Goal: Check status: Check status

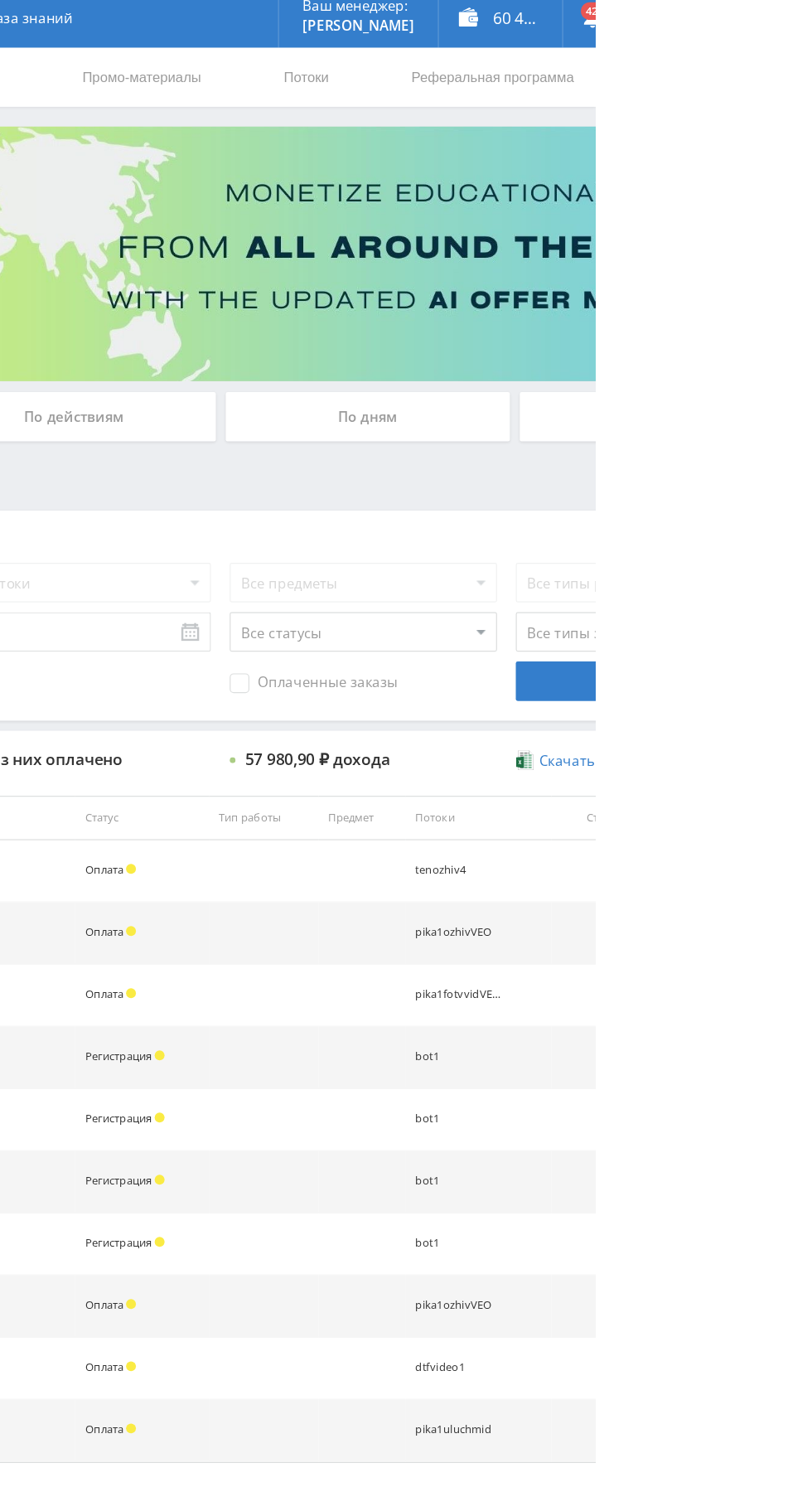
click at [629, 355] on div "По дням" at bounding box center [620, 360] width 238 height 41
click at [0, 0] on input "По дням" at bounding box center [0, 0] width 0 height 0
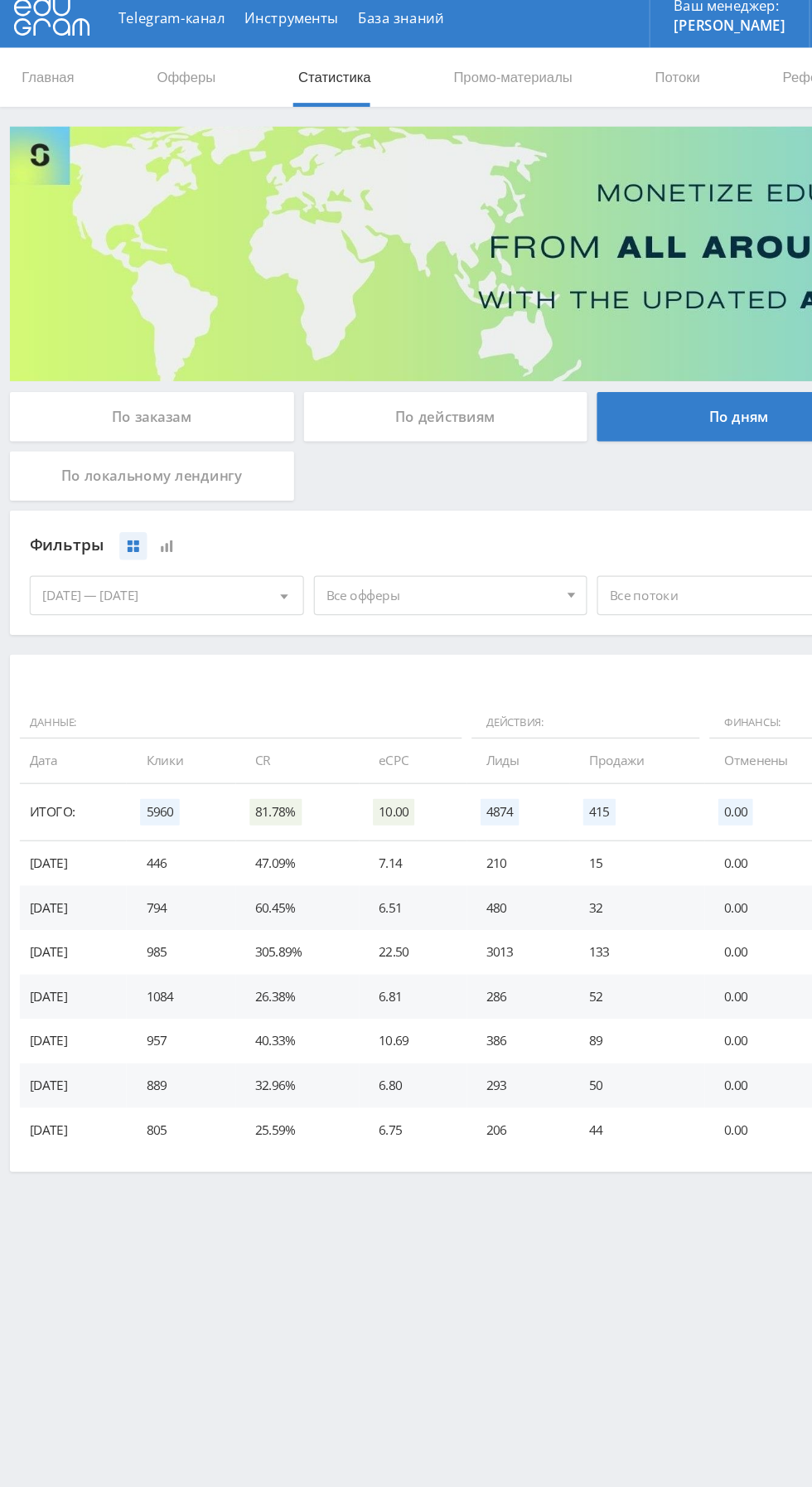
click at [71, 509] on div "[DATE] — [DATE]" at bounding box center [140, 509] width 229 height 31
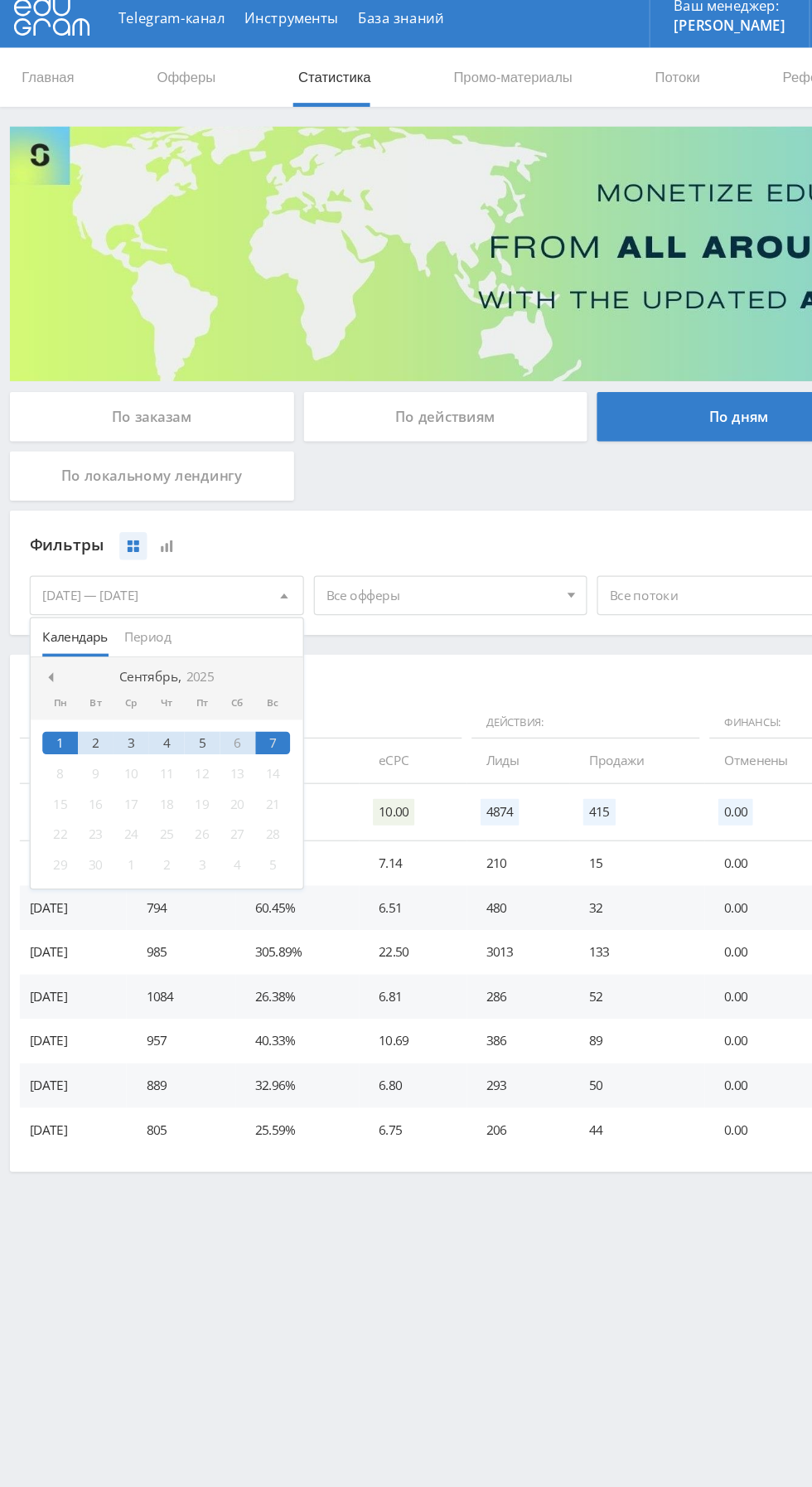
click at [41, 577] on span at bounding box center [40, 579] width 8 height 8
click at [43, 722] on div "28 29 30 31 1 2 3 4 5 6 7 8 9 10 11 12 13 14 15 16 17 18 19 20 21 22 23 24 25 2…" at bounding box center [140, 684] width 229 height 142
click at [35, 715] on div "18" at bounding box center [50, 711] width 30 height 20
click at [232, 576] on div at bounding box center [238, 579] width 14 height 14
click at [173, 634] on div "5" at bounding box center [170, 634] width 30 height 20
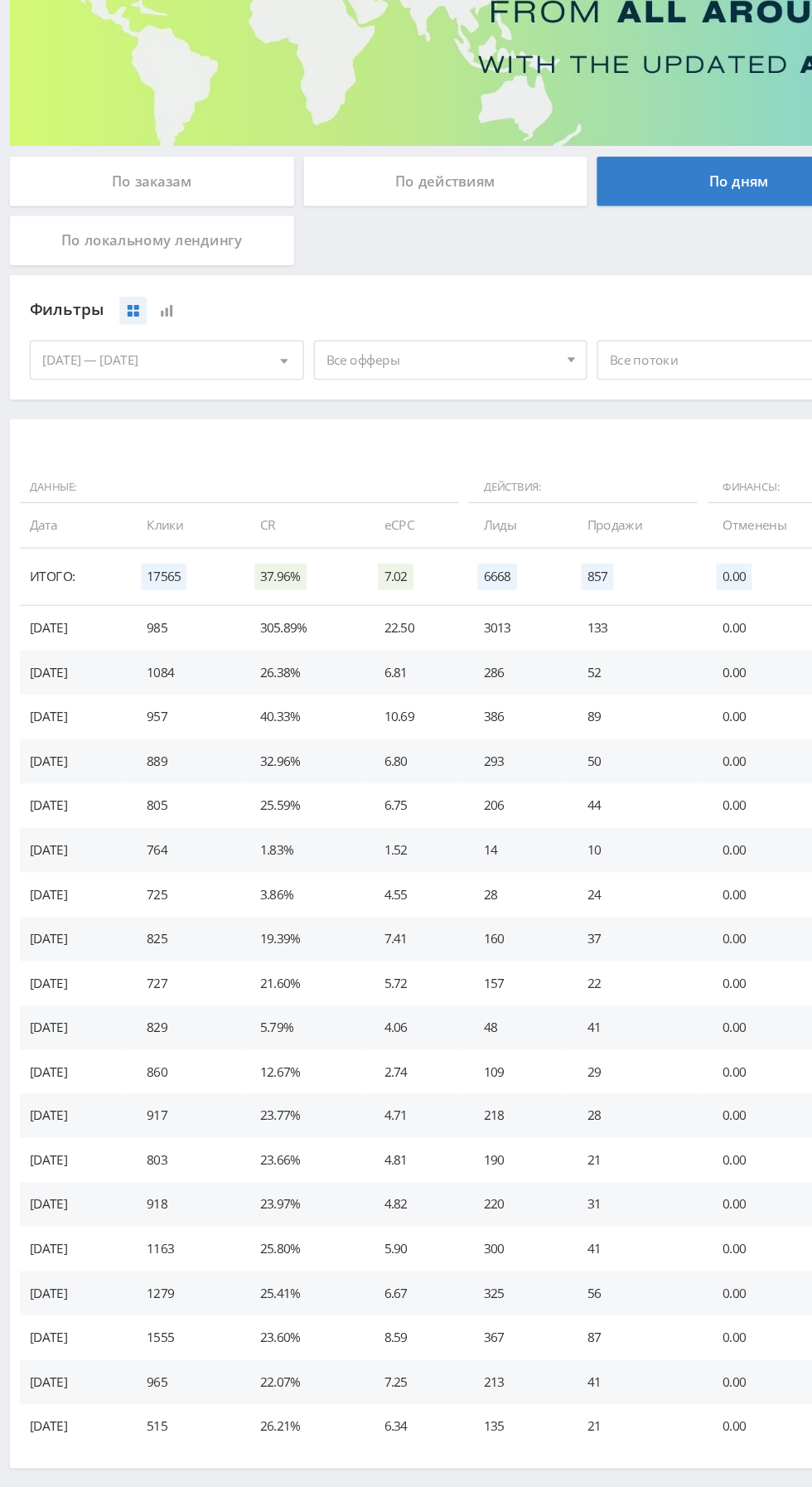
click at [62, 506] on div "18.08.2025 — 05.09.2025" at bounding box center [140, 509] width 229 height 31
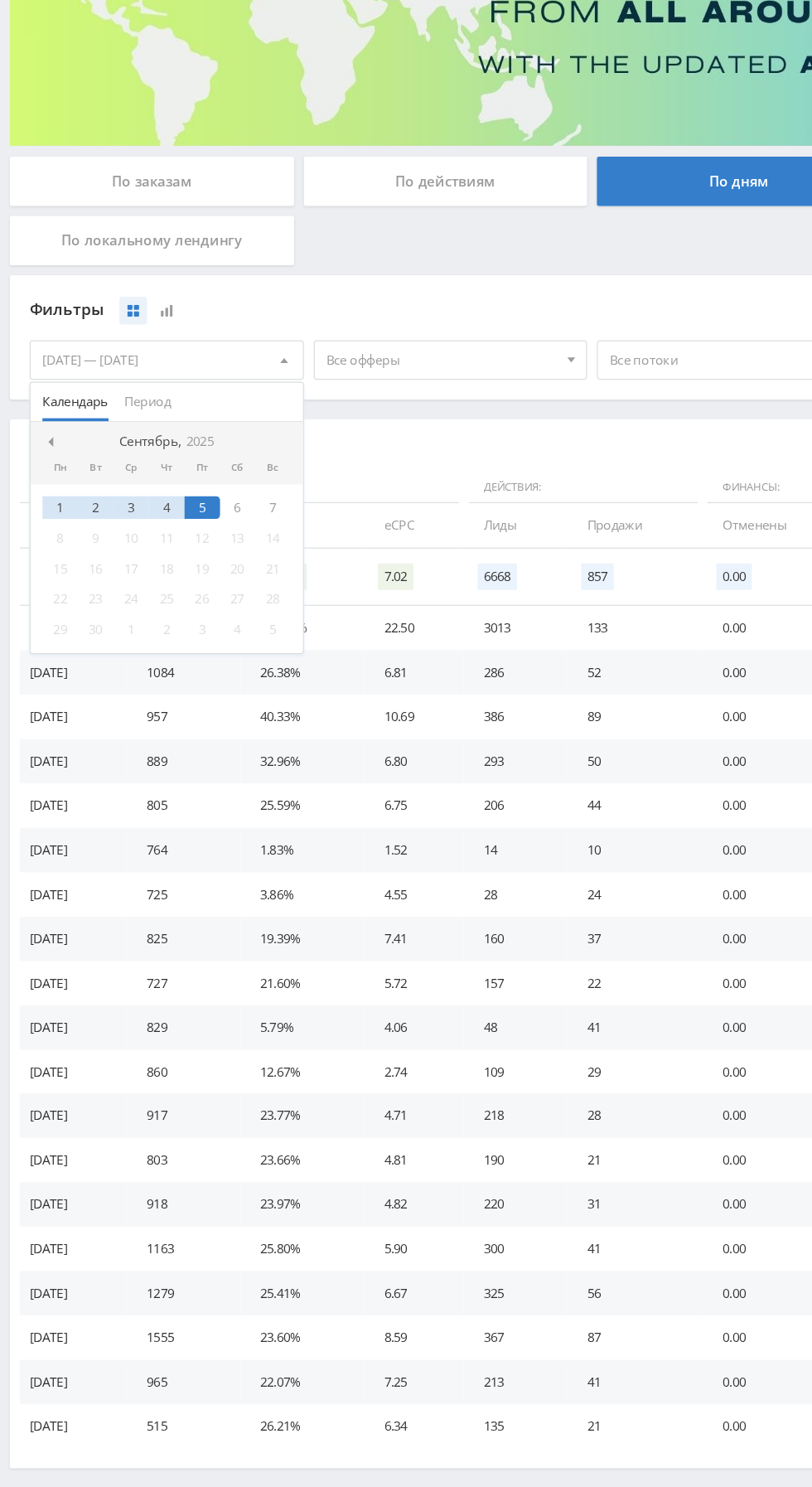
click at [228, 634] on div "7" at bounding box center [230, 634] width 30 height 20
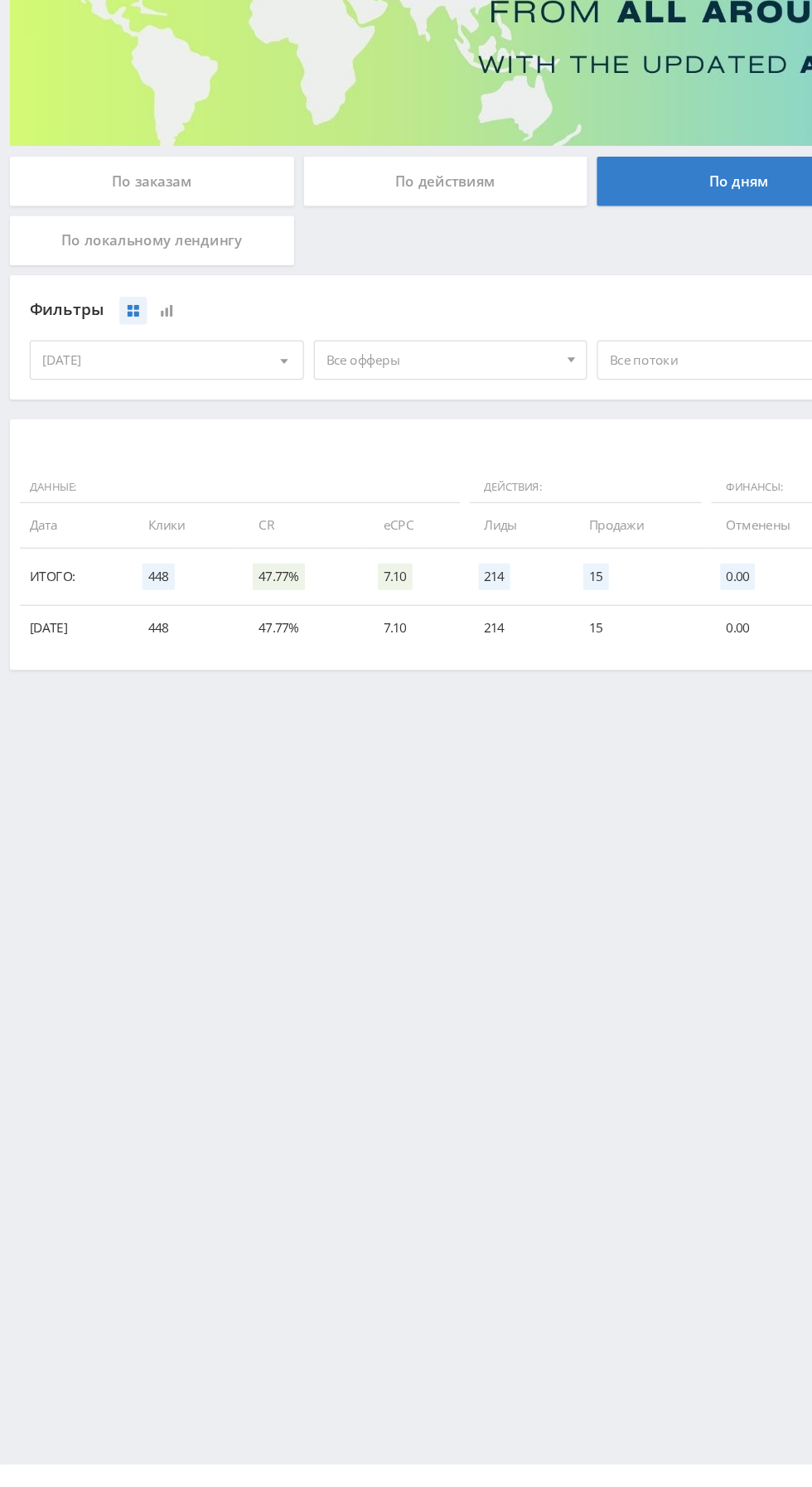
click at [97, 507] on div "[DATE]" at bounding box center [140, 509] width 229 height 31
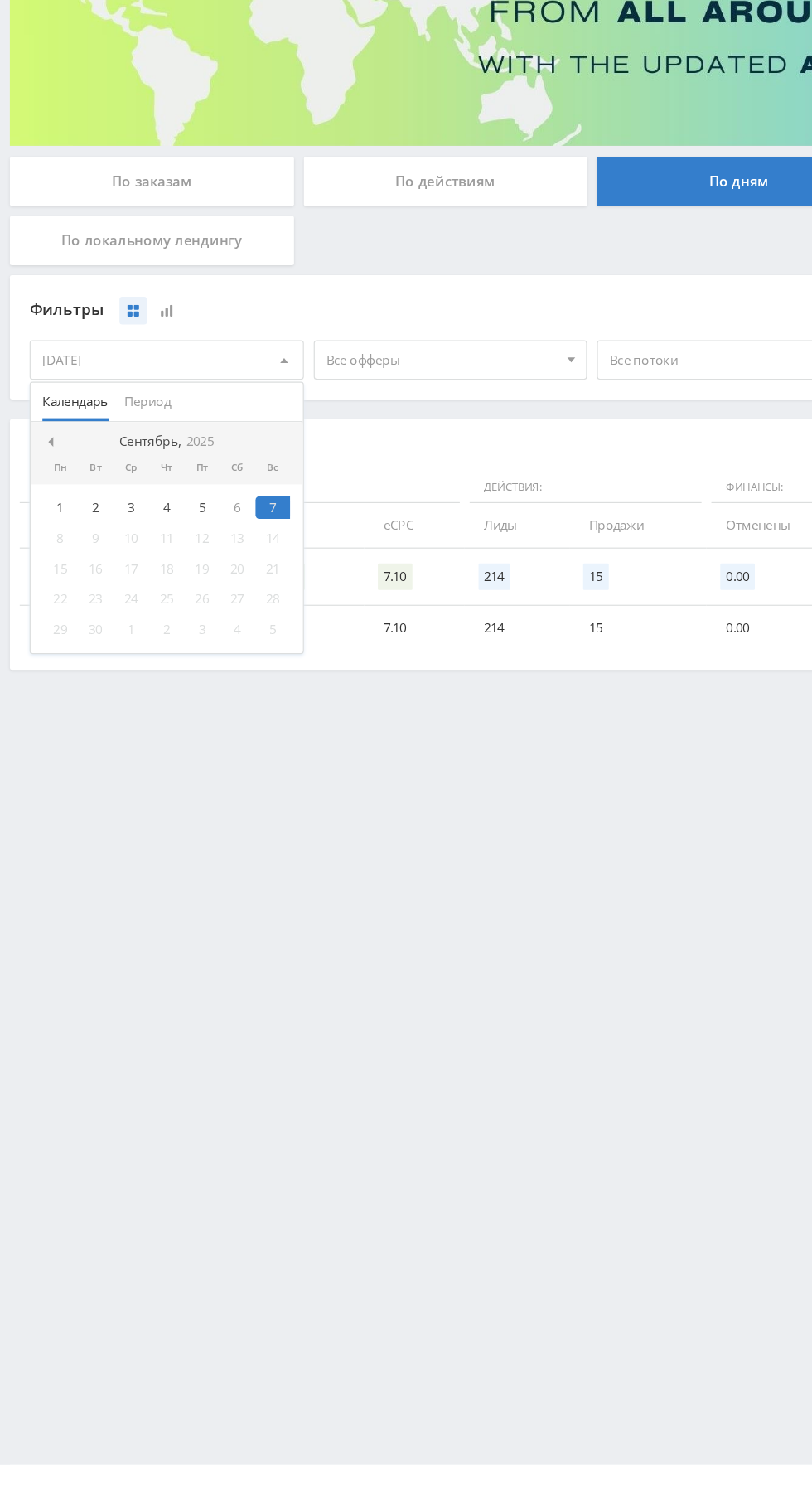
click at [114, 538] on span "Период" at bounding box center [124, 545] width 39 height 32
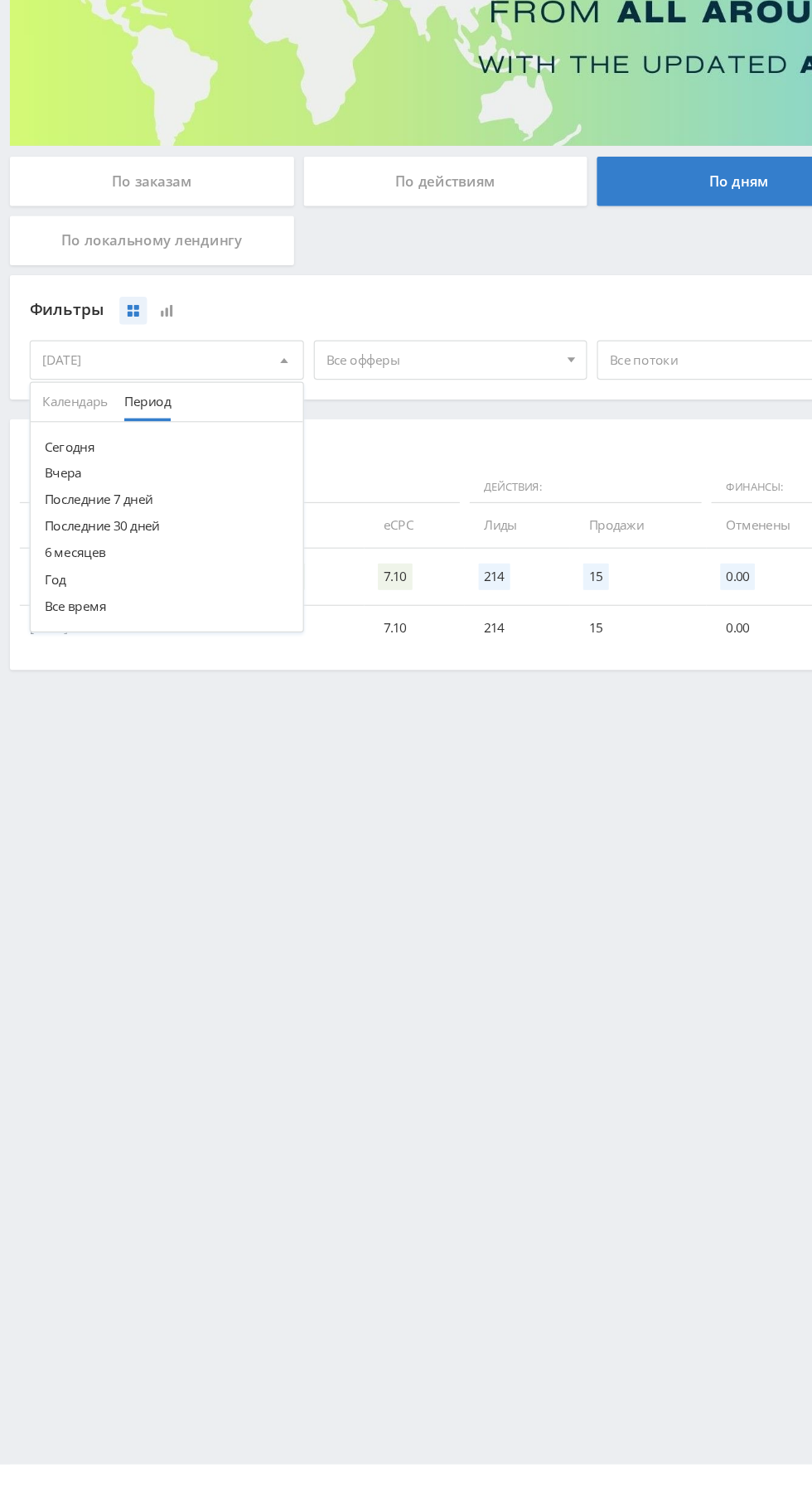
click at [67, 645] on button "Последние 30 дней" at bounding box center [140, 649] width 229 height 22
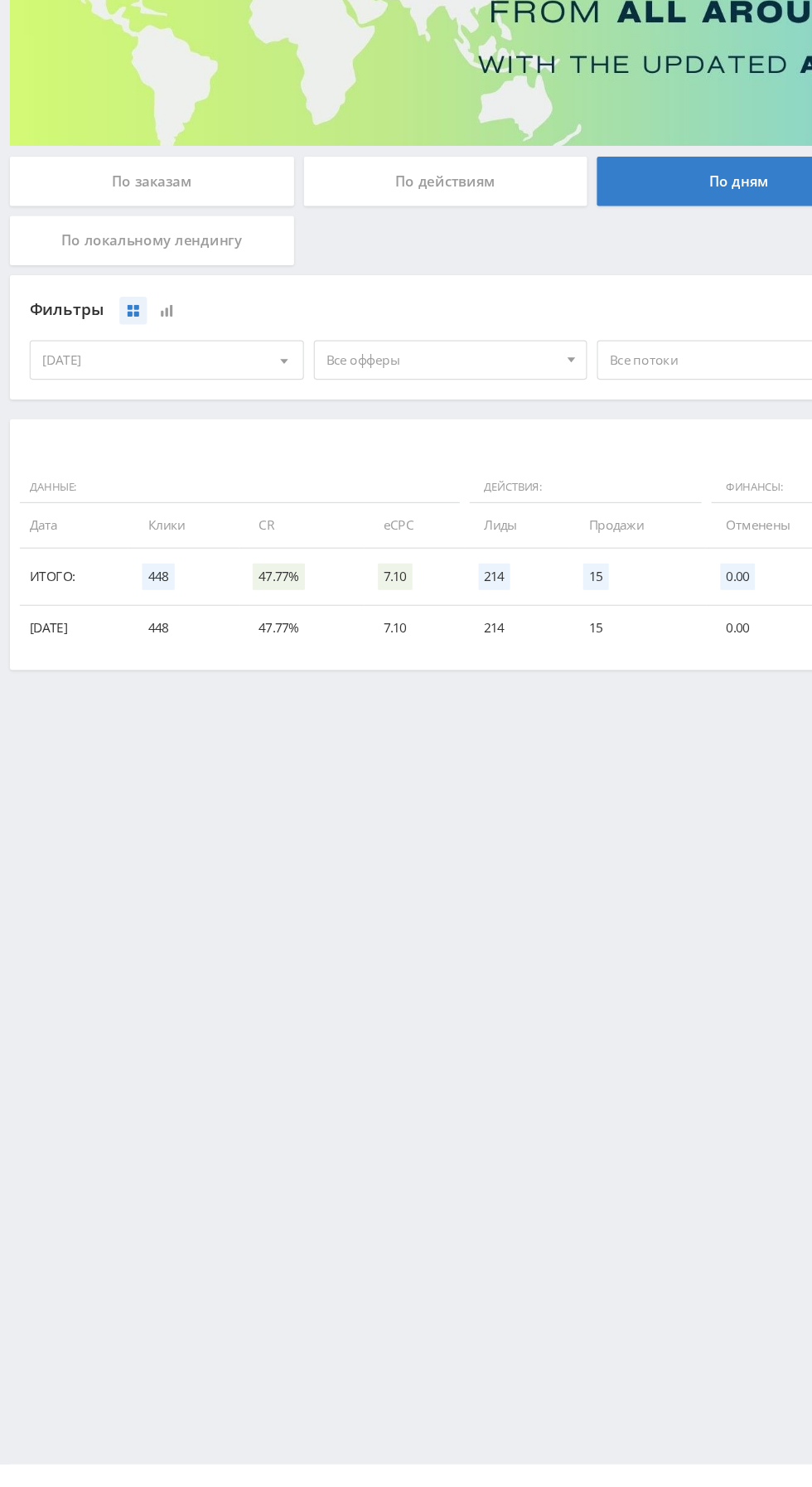
click at [53, 514] on div "[DATE]" at bounding box center [140, 509] width 229 height 31
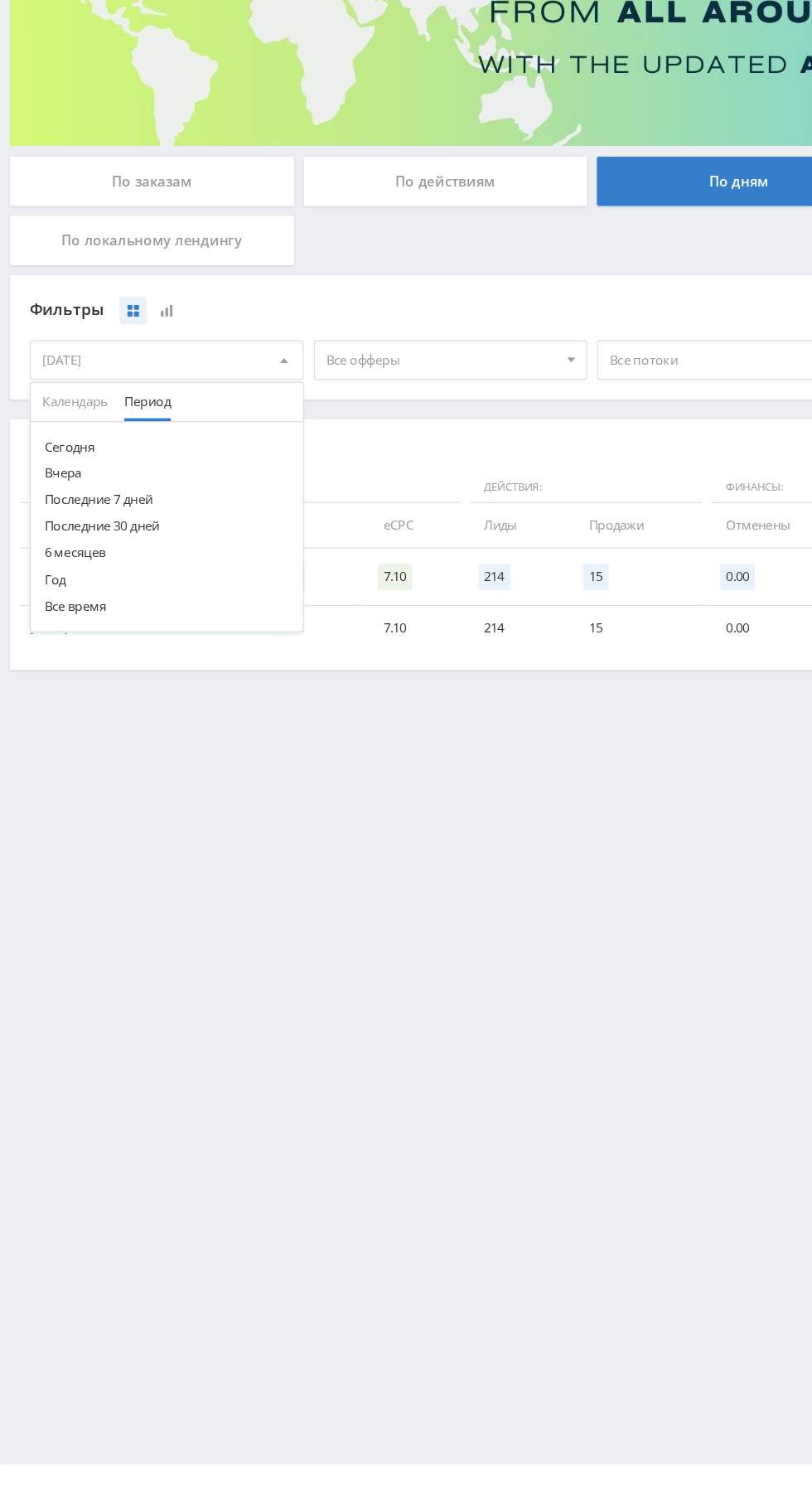
click at [116, 547] on span "Период" at bounding box center [124, 545] width 39 height 32
click at [41, 549] on span "Календарь" at bounding box center [63, 545] width 56 height 32
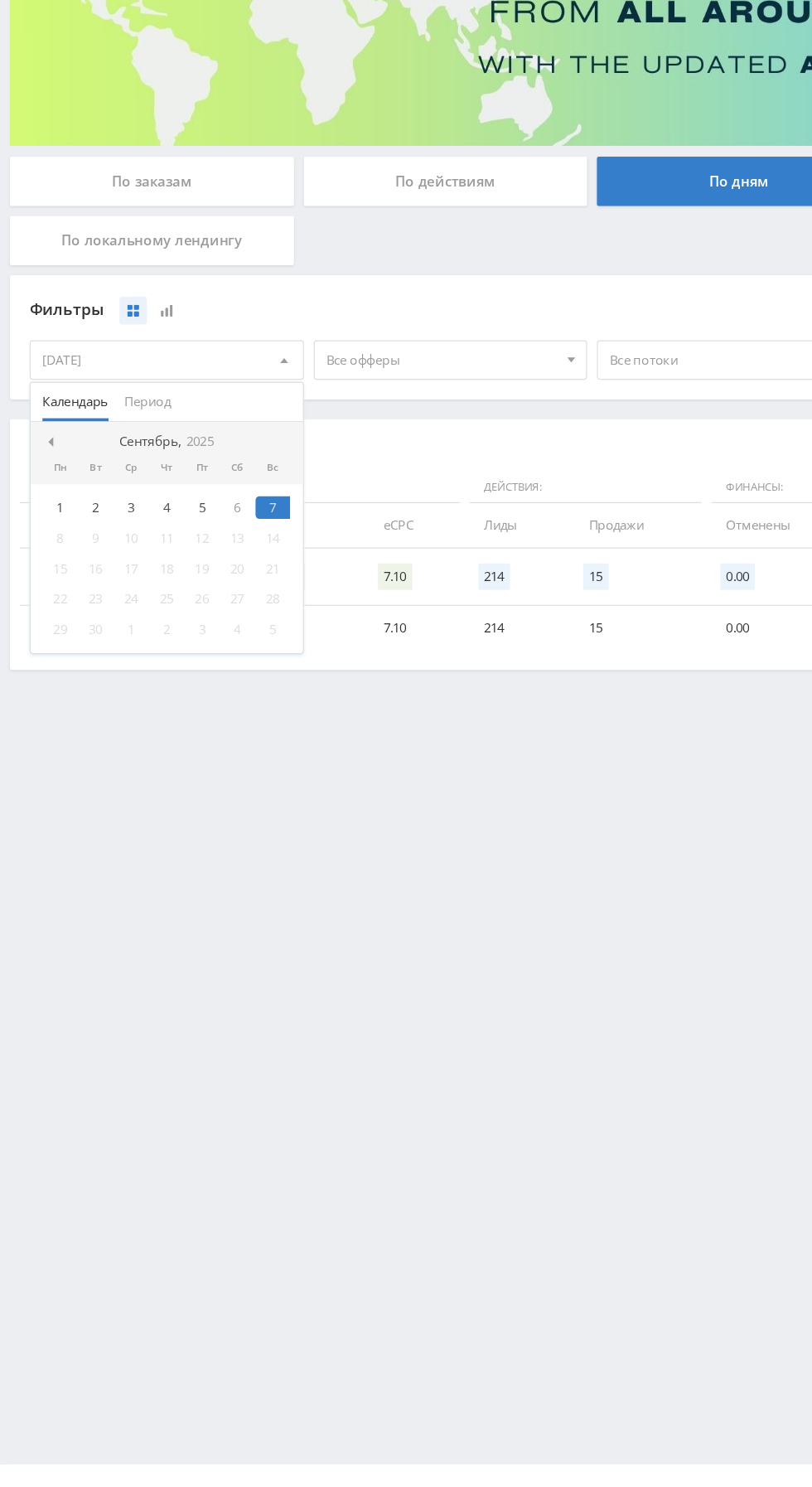
click at [37, 577] on span at bounding box center [40, 579] width 8 height 8
click at [46, 703] on div "18" at bounding box center [50, 711] width 30 height 20
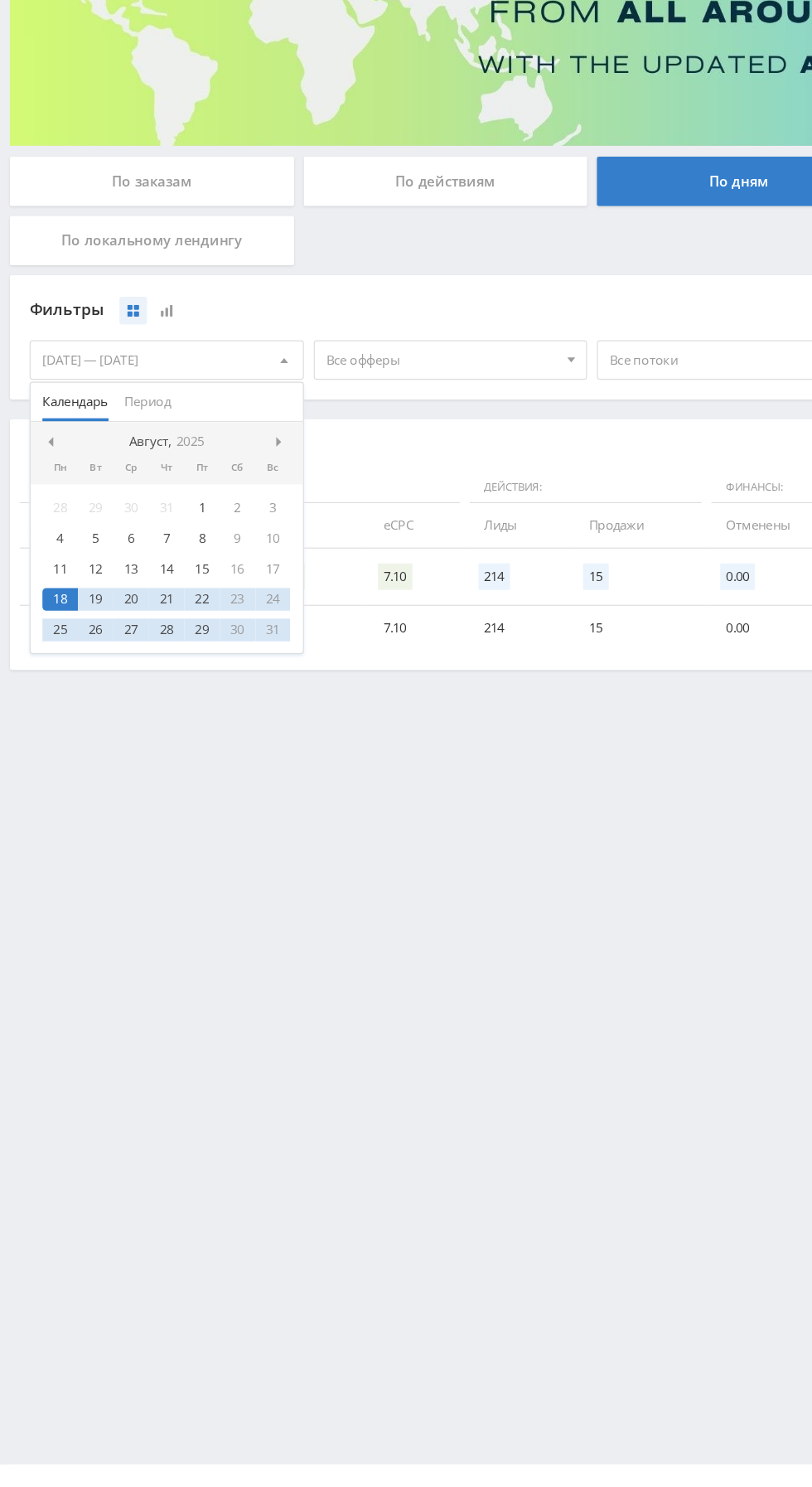
click at [237, 577] on span at bounding box center [235, 579] width 8 height 8
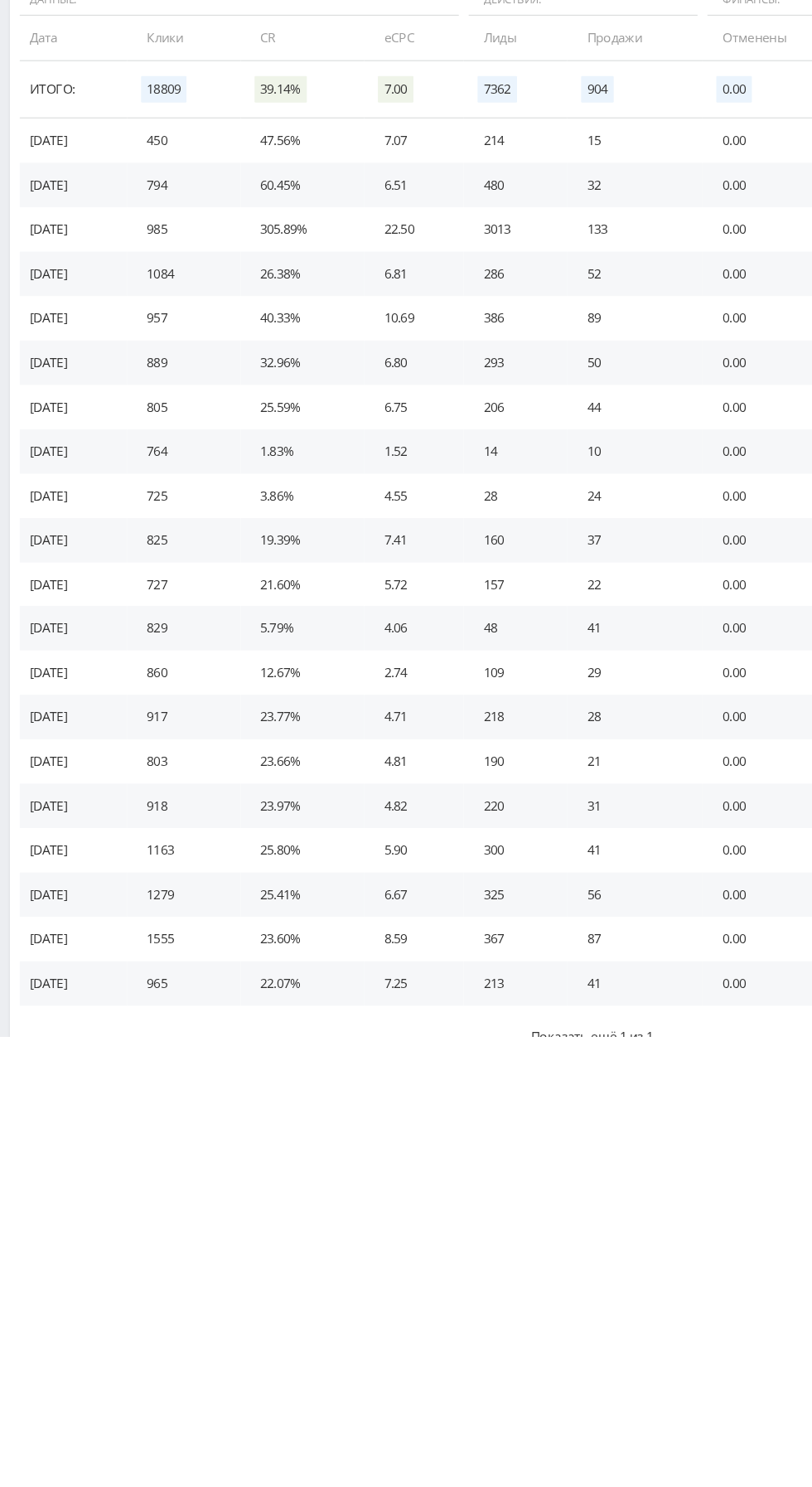
click at [192, 1486] on button "Показать ещё 1 из 1" at bounding box center [497, 1487] width 962 height 52
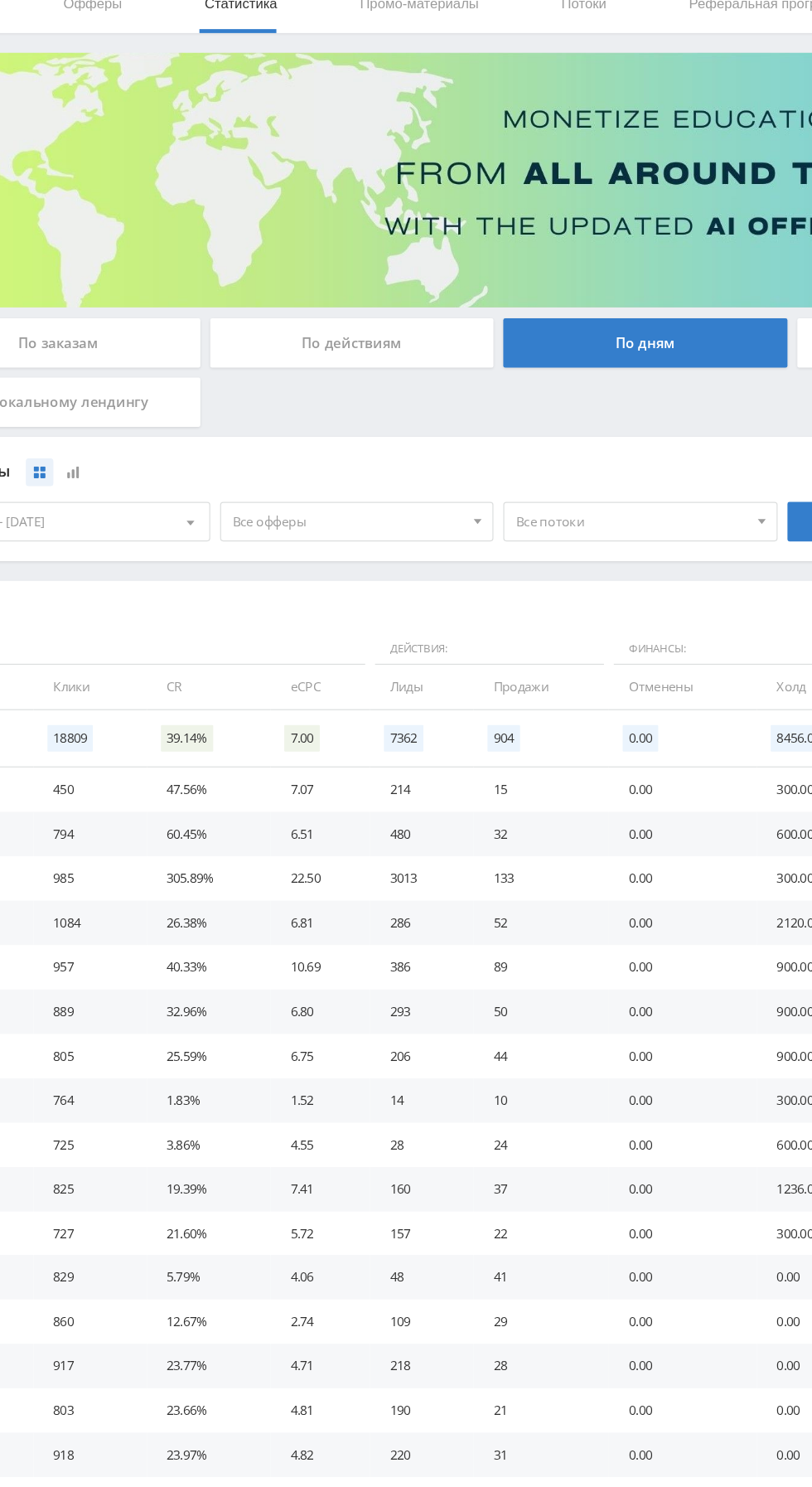
click at [150, 511] on div "18.08.2025 — 07.09.2025" at bounding box center [140, 509] width 229 height 31
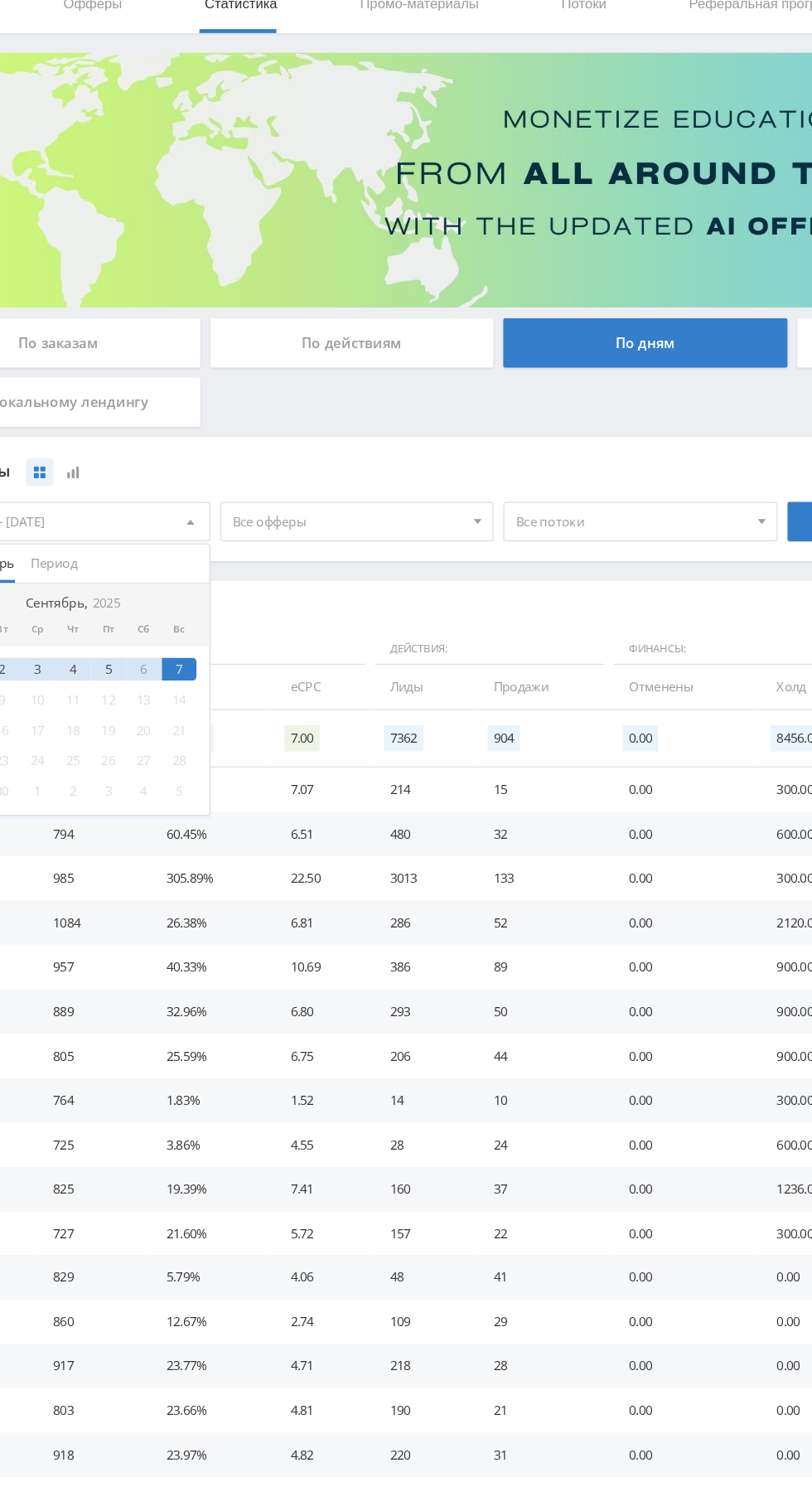
click at [166, 631] on div "5" at bounding box center [170, 634] width 30 height 20
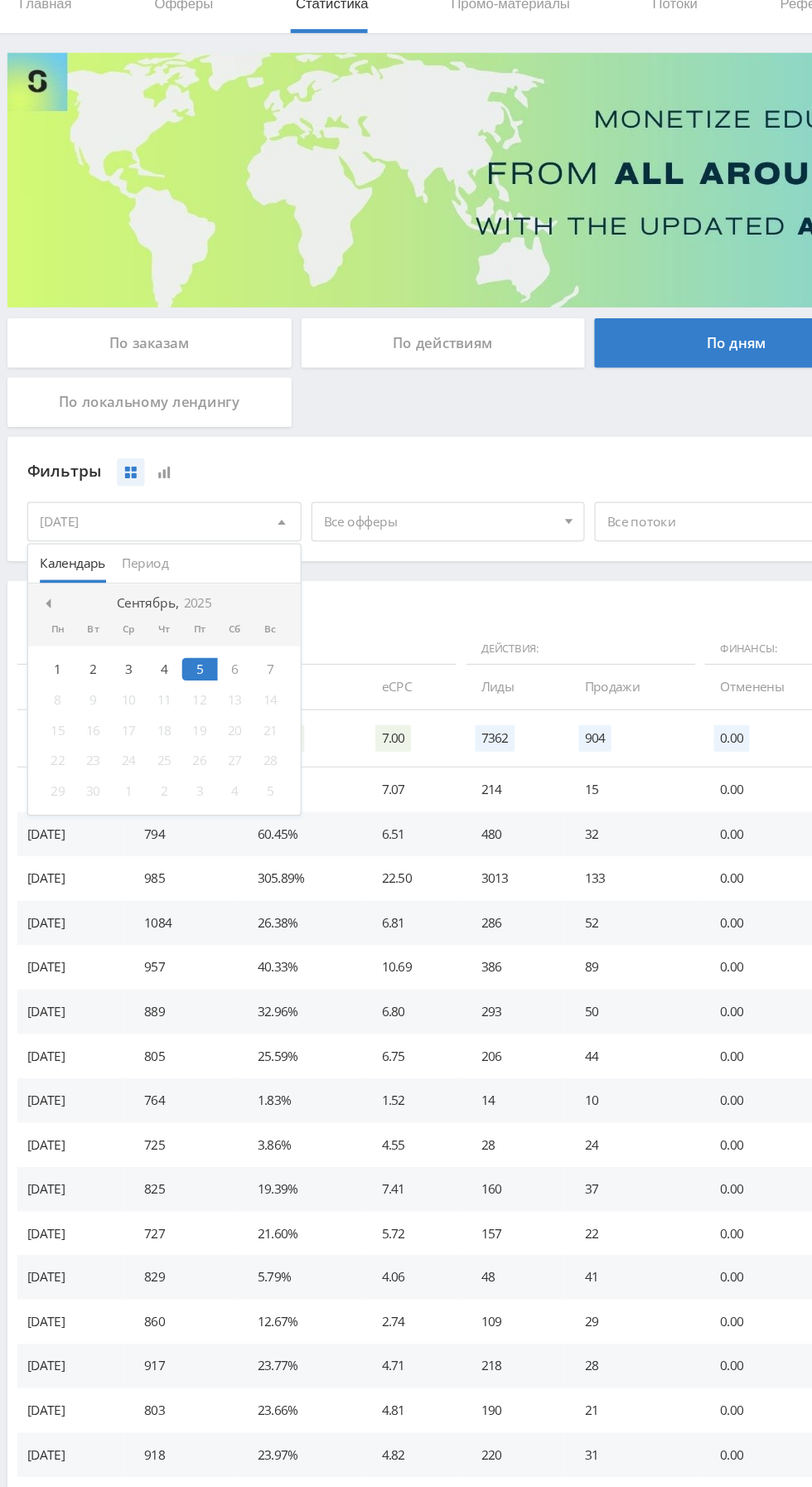
click at [99, 634] on div "3" at bounding box center [110, 634] width 30 height 20
click at [41, 577] on span at bounding box center [40, 579] width 8 height 8
click at [43, 708] on div "18" at bounding box center [50, 711] width 30 height 20
click at [221, 577] on nav "Август, 2025" at bounding box center [140, 579] width 229 height 33
click at [237, 577] on span at bounding box center [235, 579] width 8 height 8
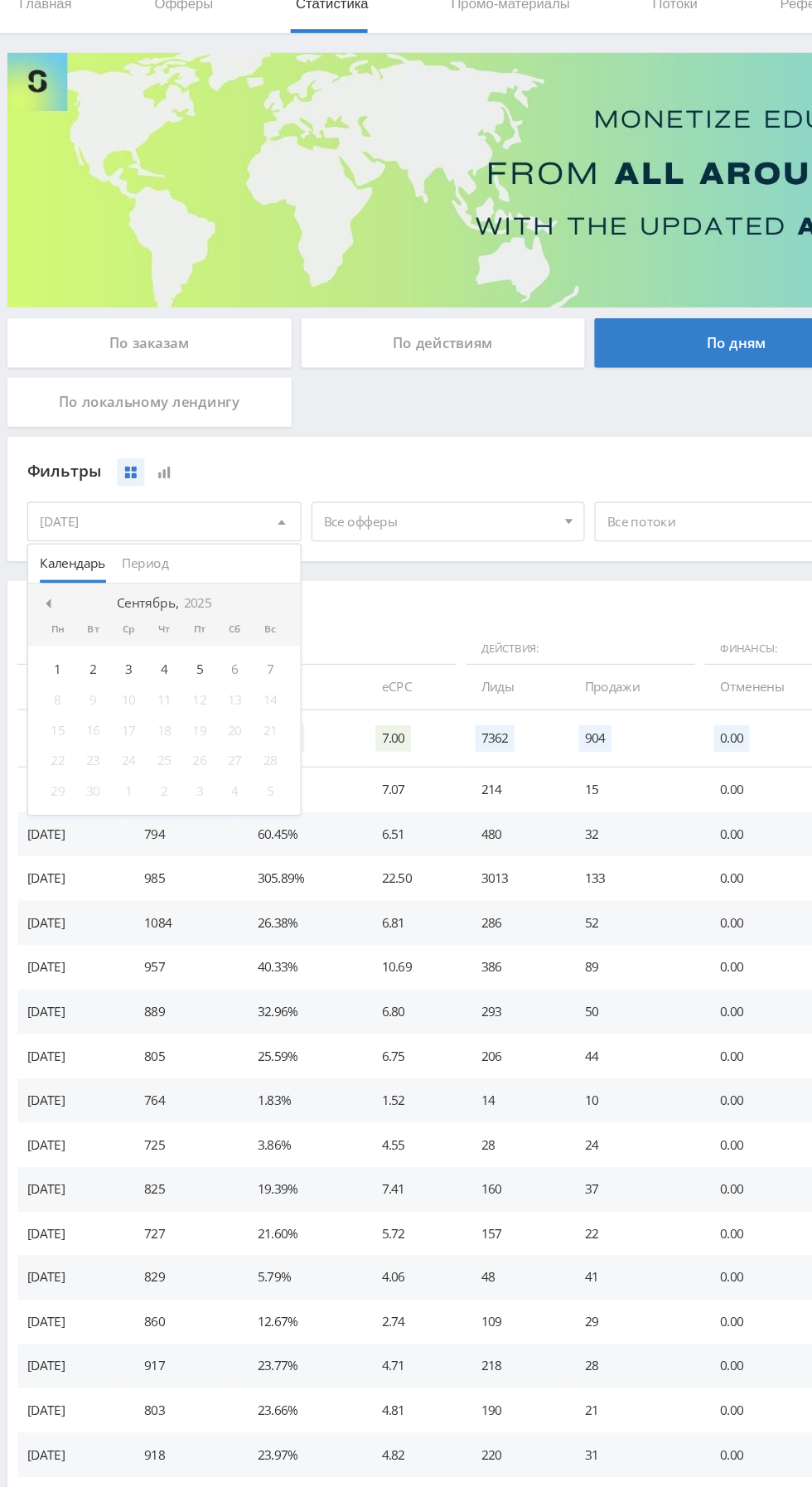
click at [125, 631] on div "4" at bounding box center [140, 634] width 30 height 20
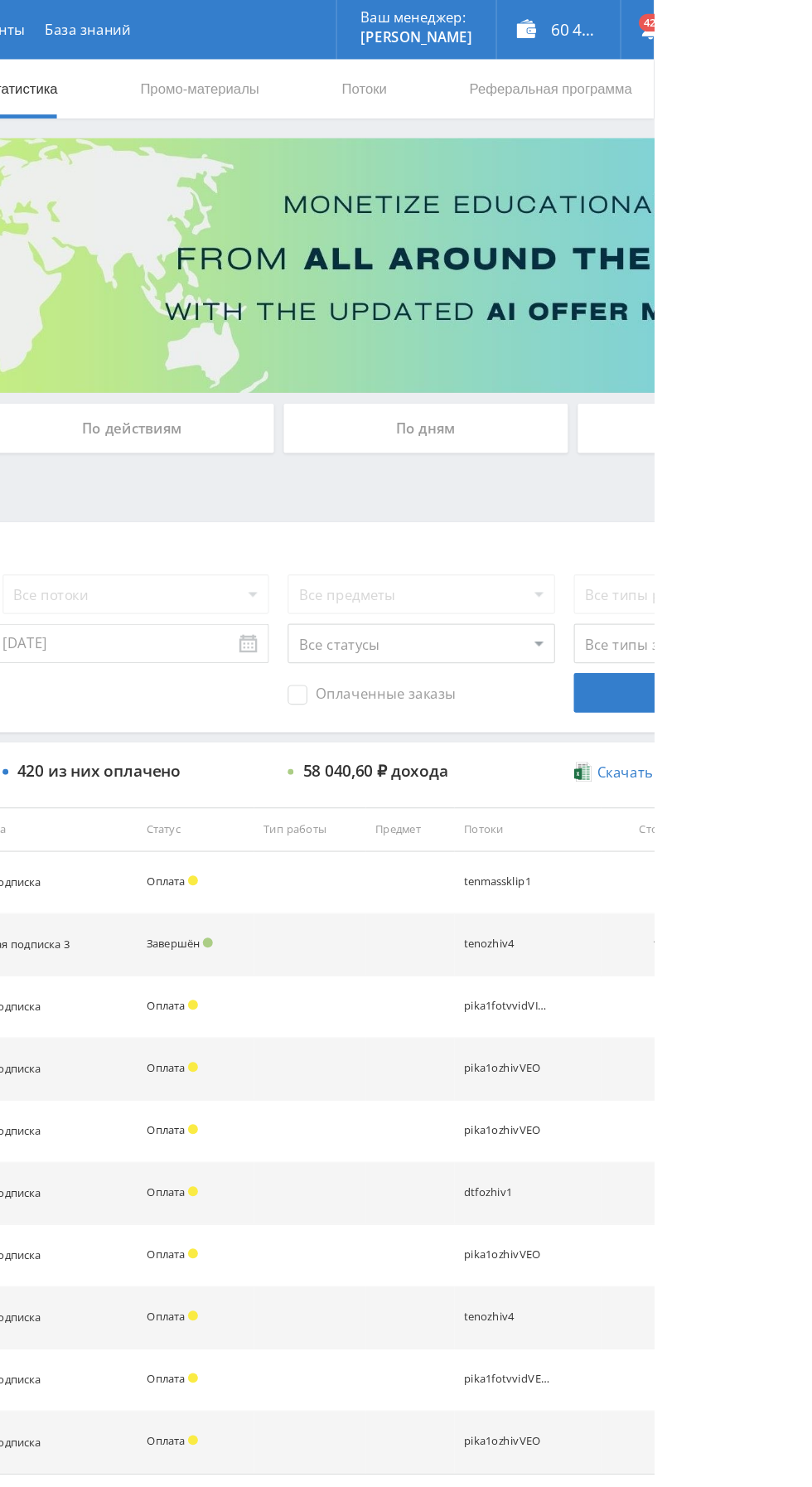
click at [652, 363] on div "По дням" at bounding box center [620, 360] width 238 height 41
click at [0, 0] on input "По дням" at bounding box center [0, 0] width 0 height 0
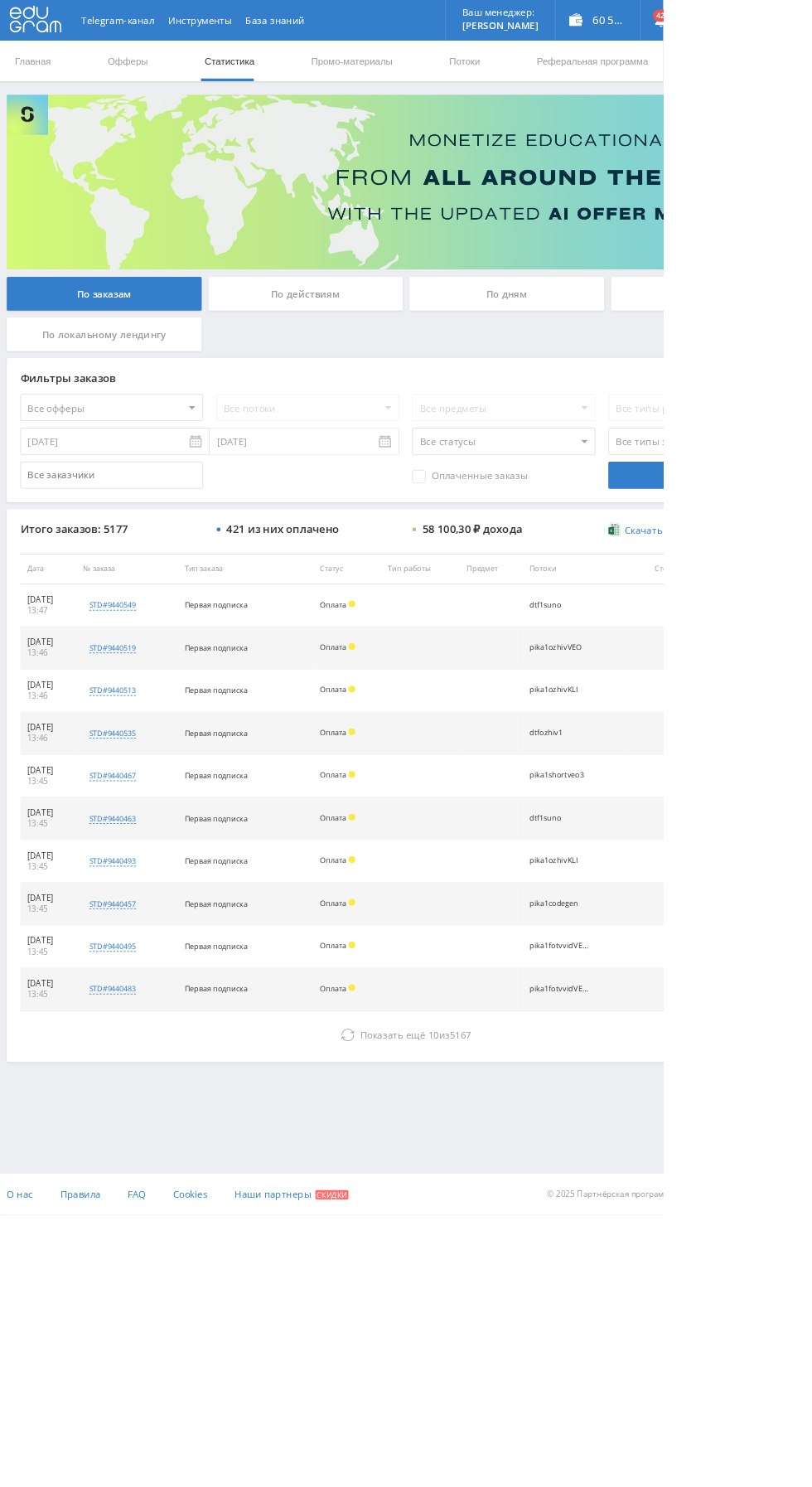
click at [358, 1260] on button "Показать ещё 10 из 5167" at bounding box center [496, 1268] width 945 height 33
click at [593, 354] on div "По дням" at bounding box center [620, 360] width 238 height 41
click at [0, 0] on input "По дням" at bounding box center [0, 0] width 0 height 0
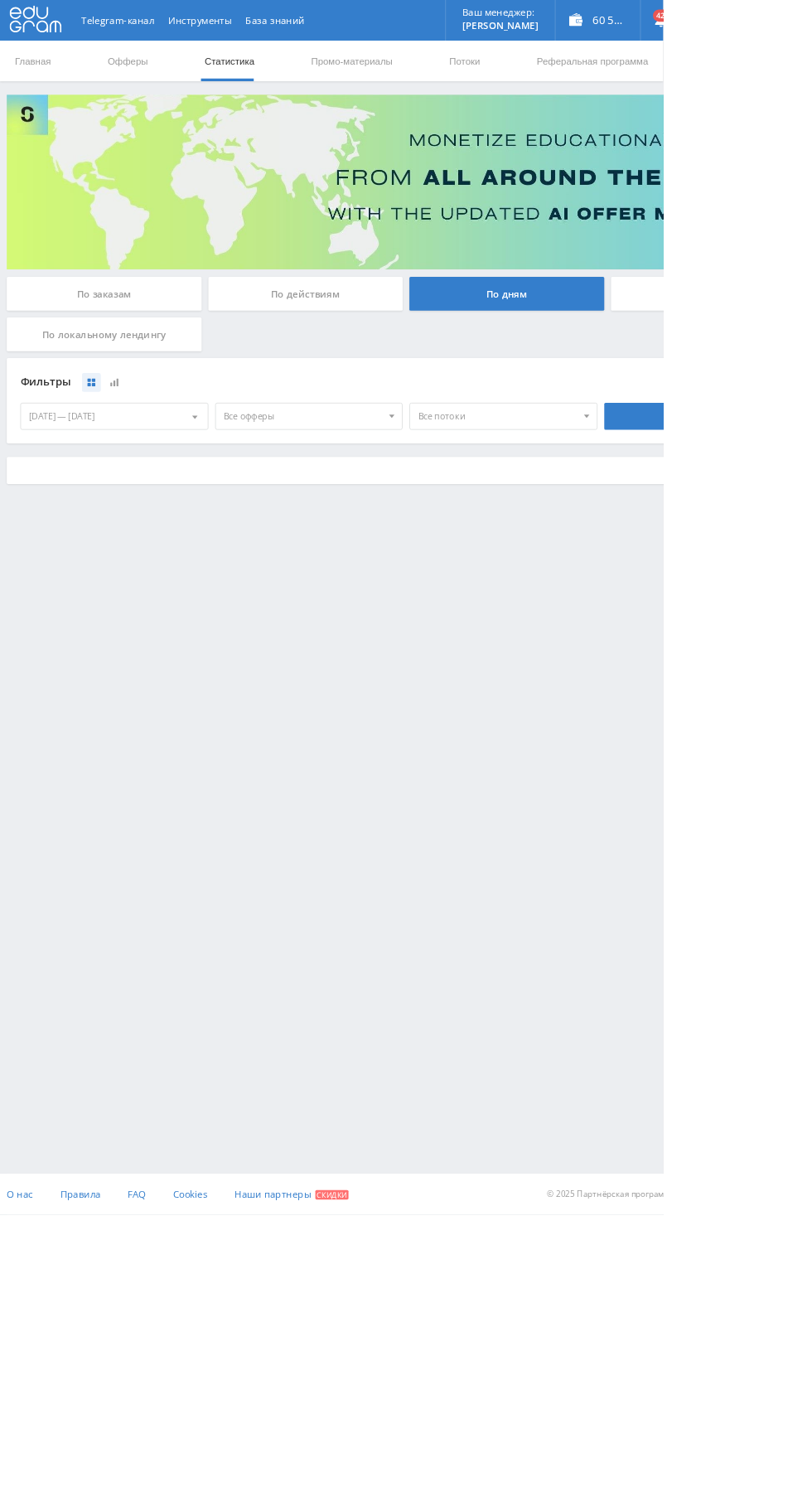
click at [311, 506] on span "Все офферы" at bounding box center [371, 509] width 193 height 31
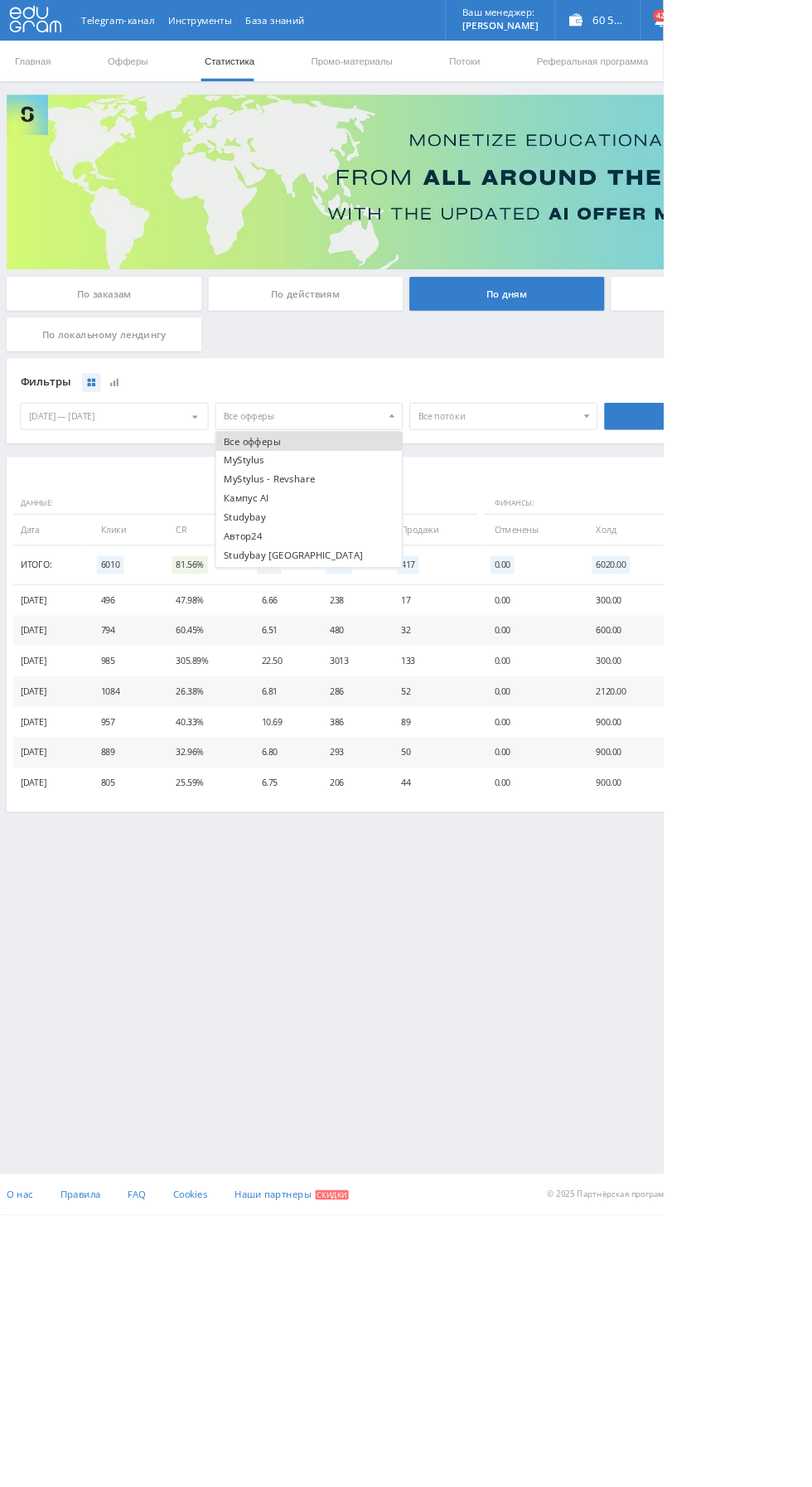
click at [265, 614] on button "Кампус AI" at bounding box center [379, 610] width 229 height 23
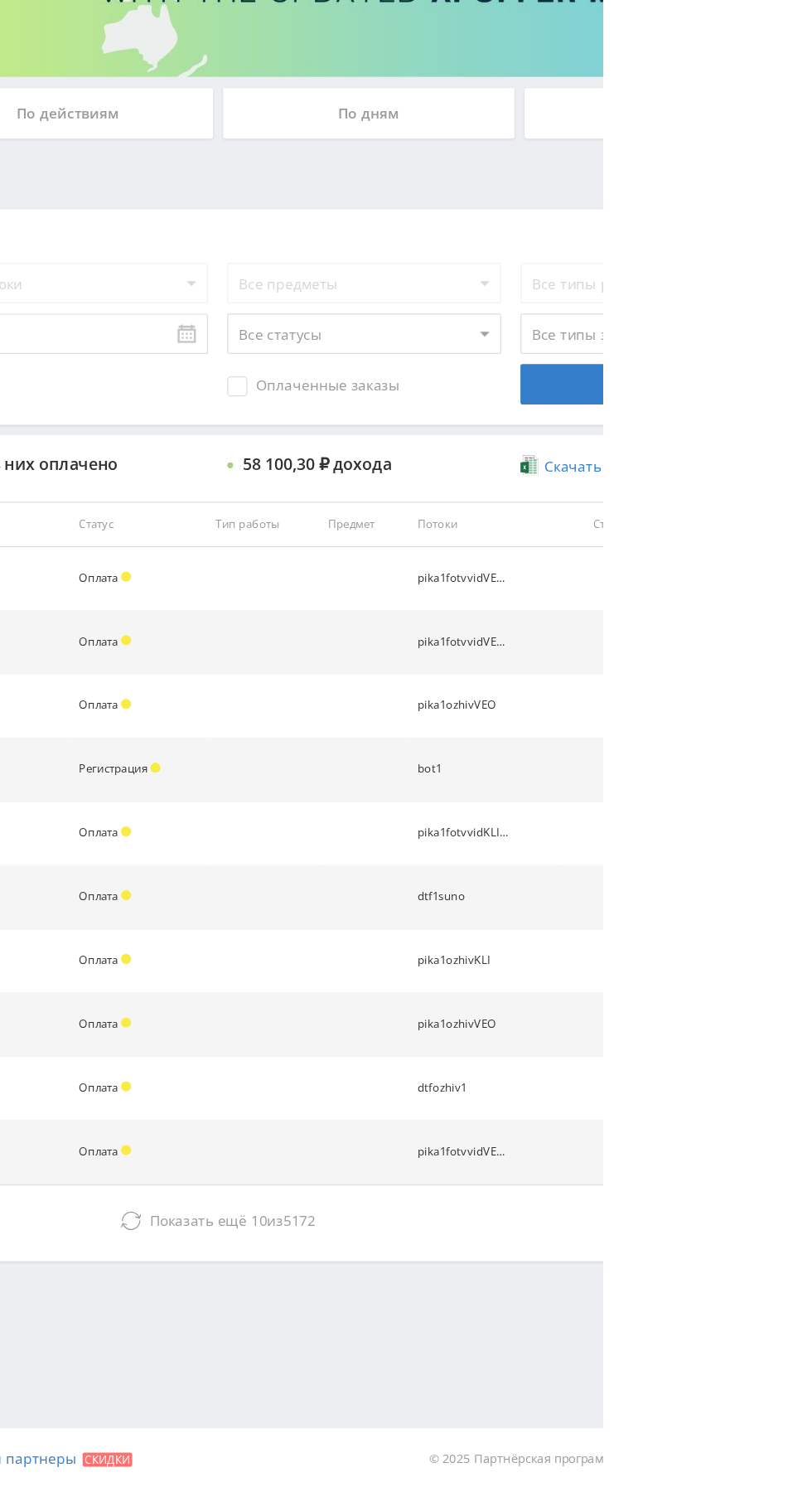
select select "1"
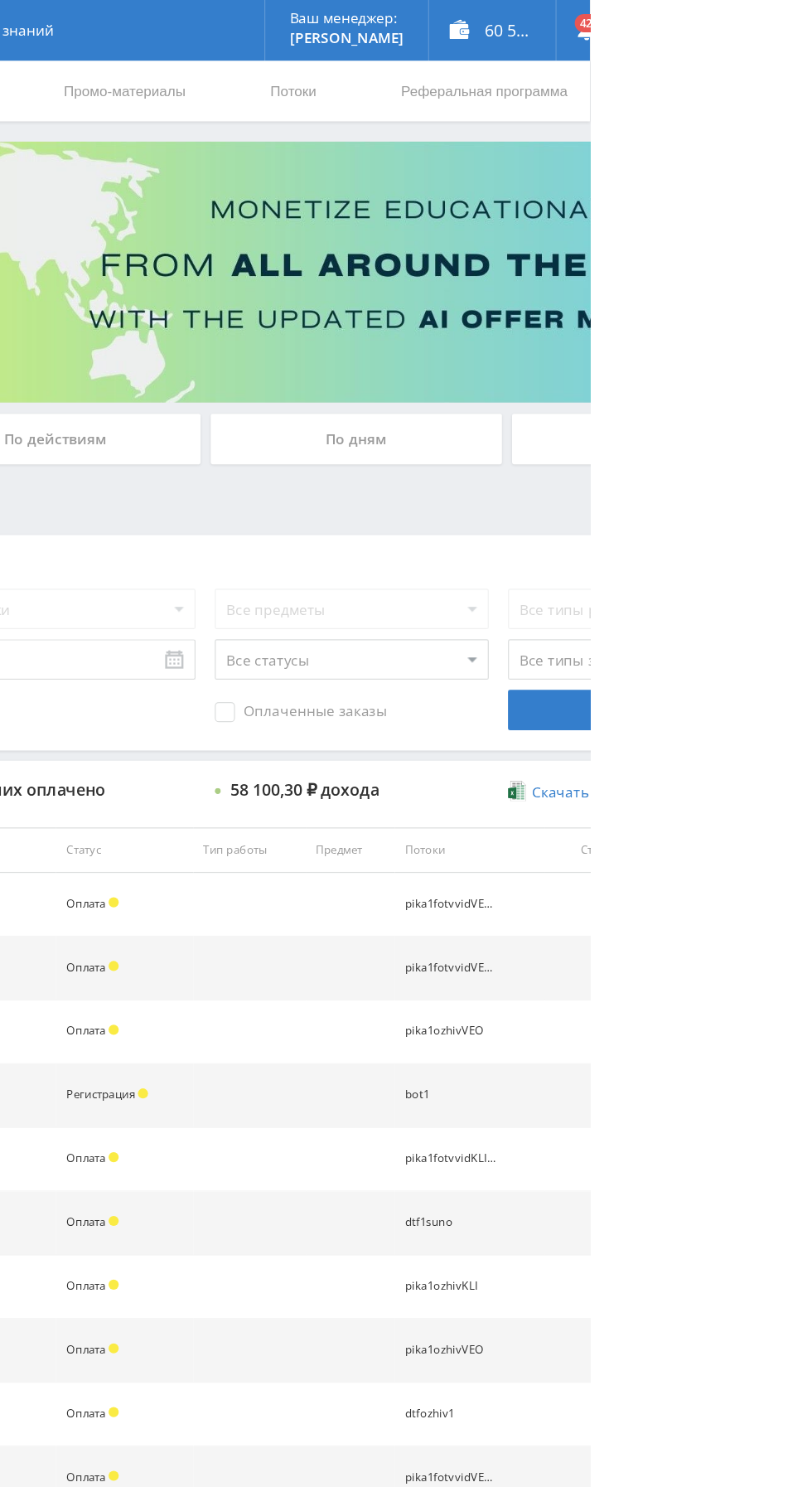
select select "1"
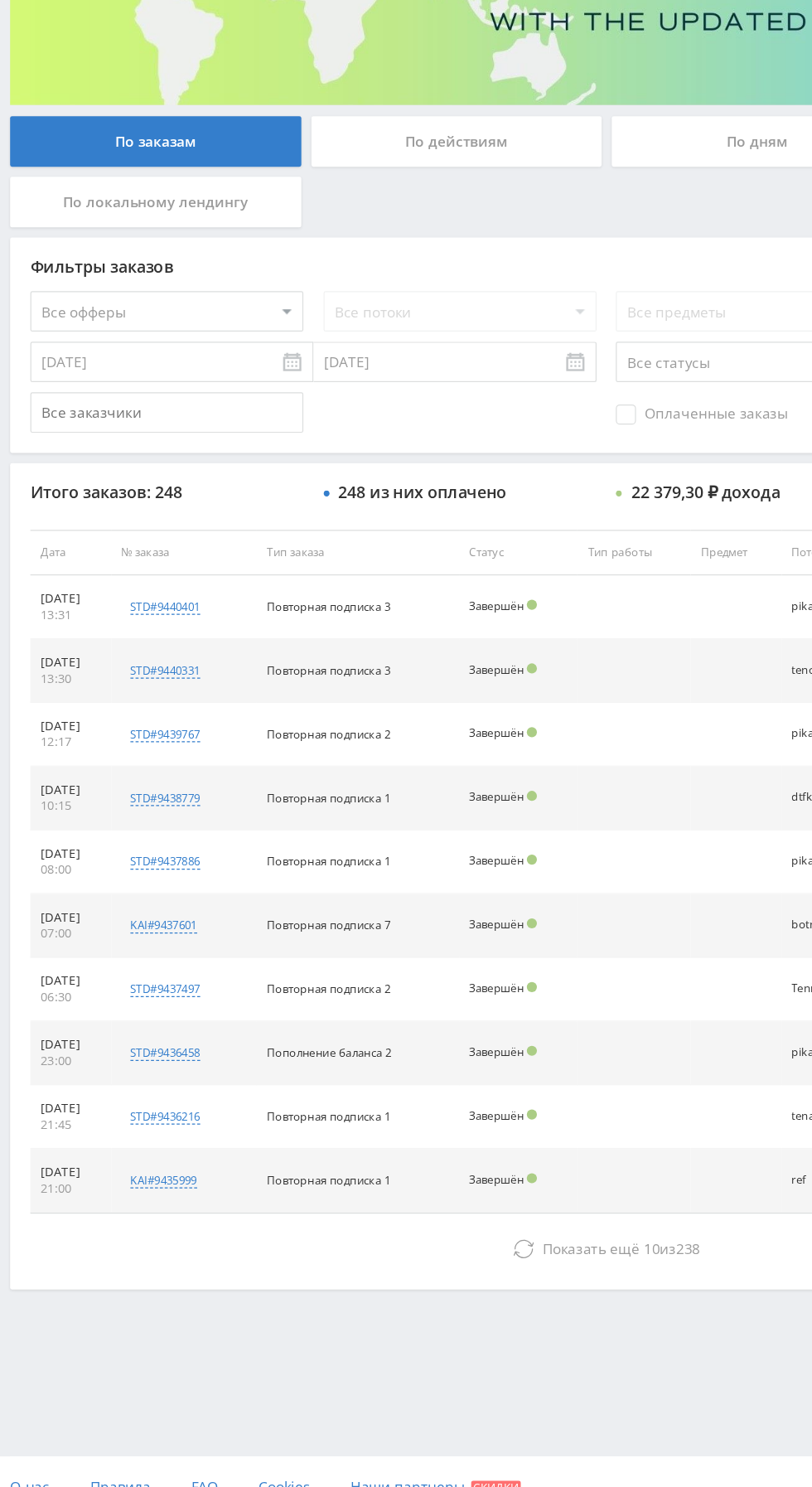
click at [296, 1269] on button "Показать ещё 10 из 238" at bounding box center [496, 1268] width 945 height 33
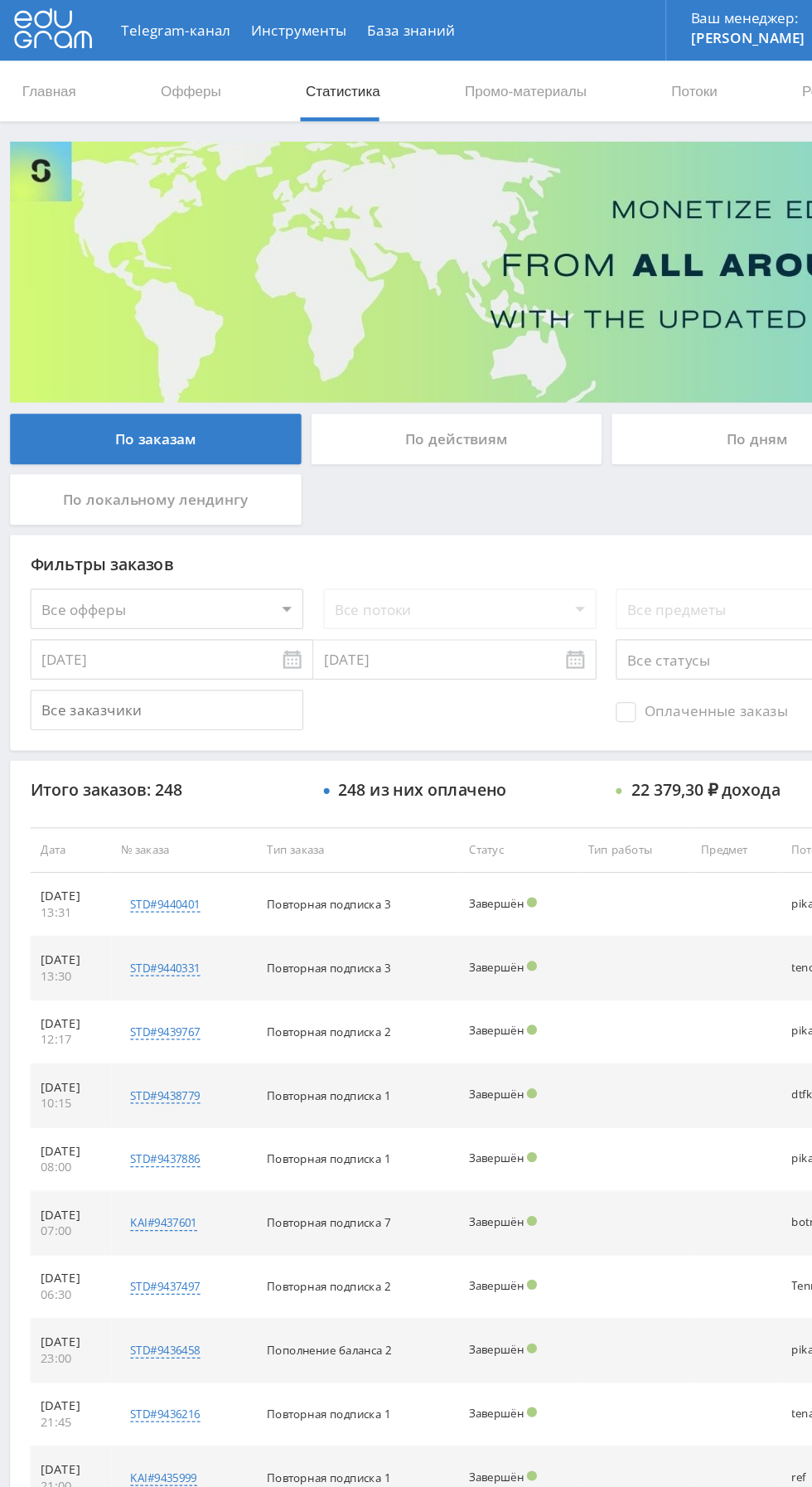
click at [226, 550] on input "[DATE]" at bounding box center [140, 541] width 232 height 33
click at [226, 548] on input "27.08.2025" at bounding box center [140, 541] width 232 height 33
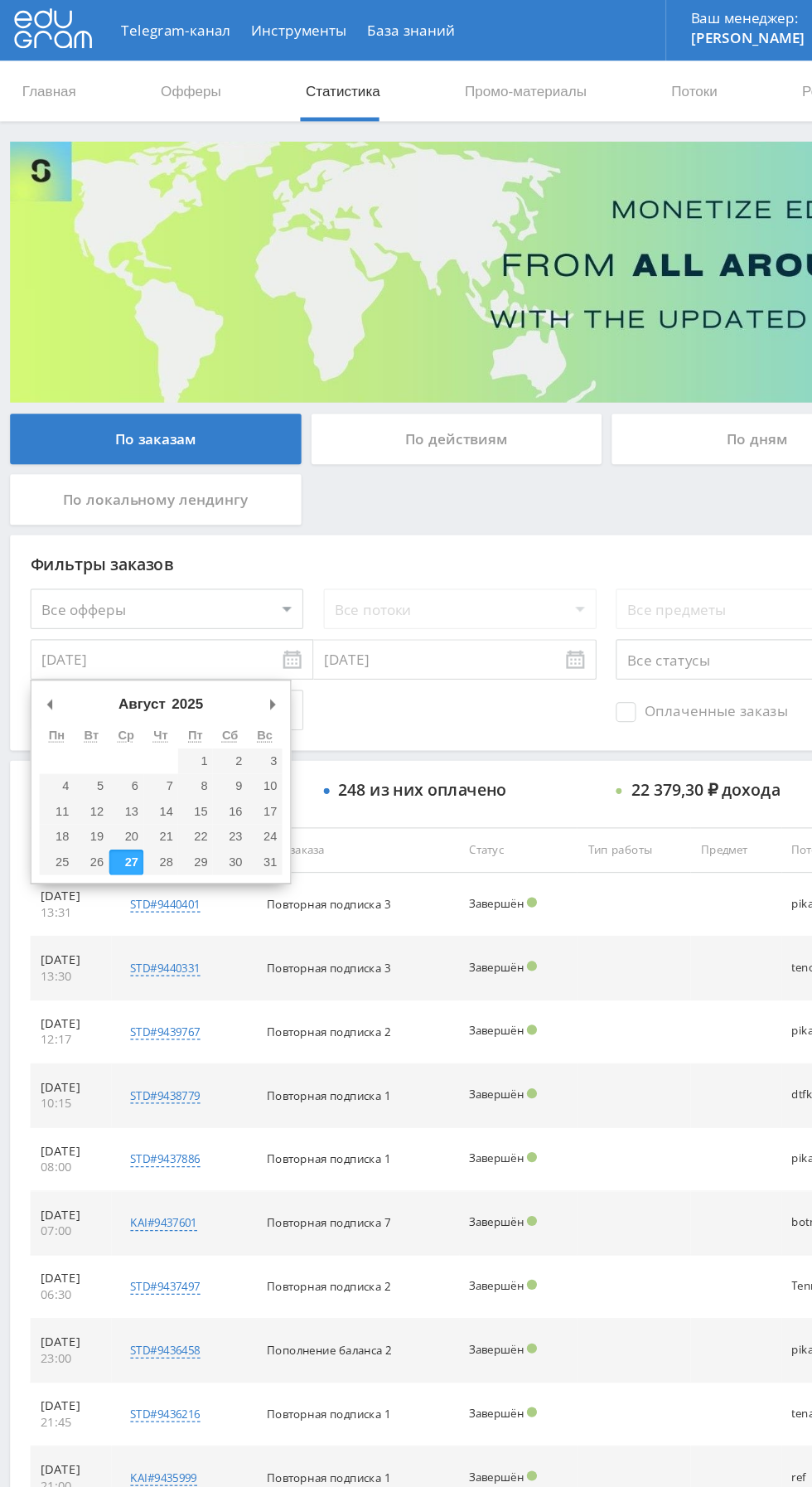
type input "25.08.2025"
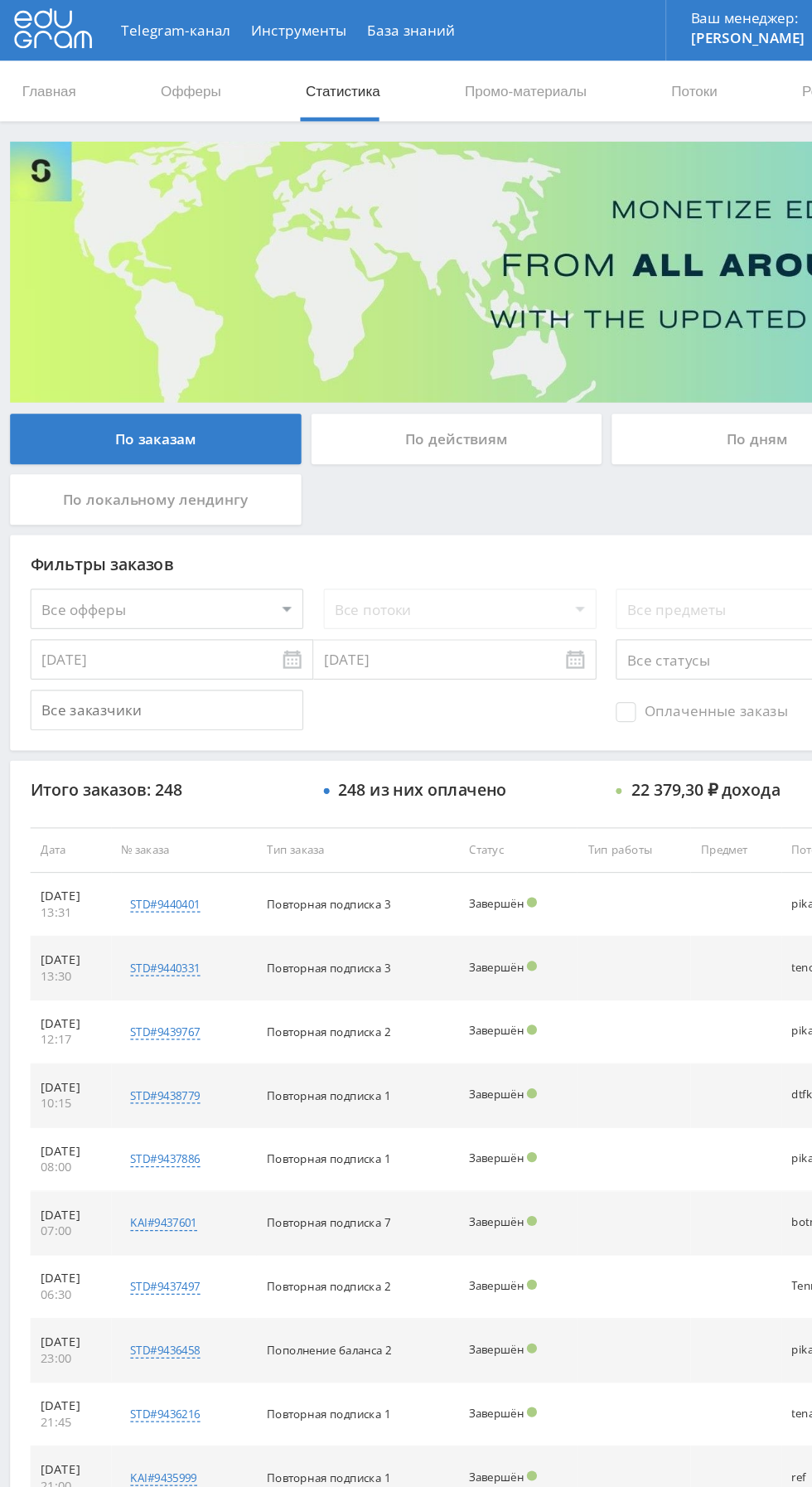
click at [464, 548] on input "[DATE]" at bounding box center [372, 541] width 232 height 33
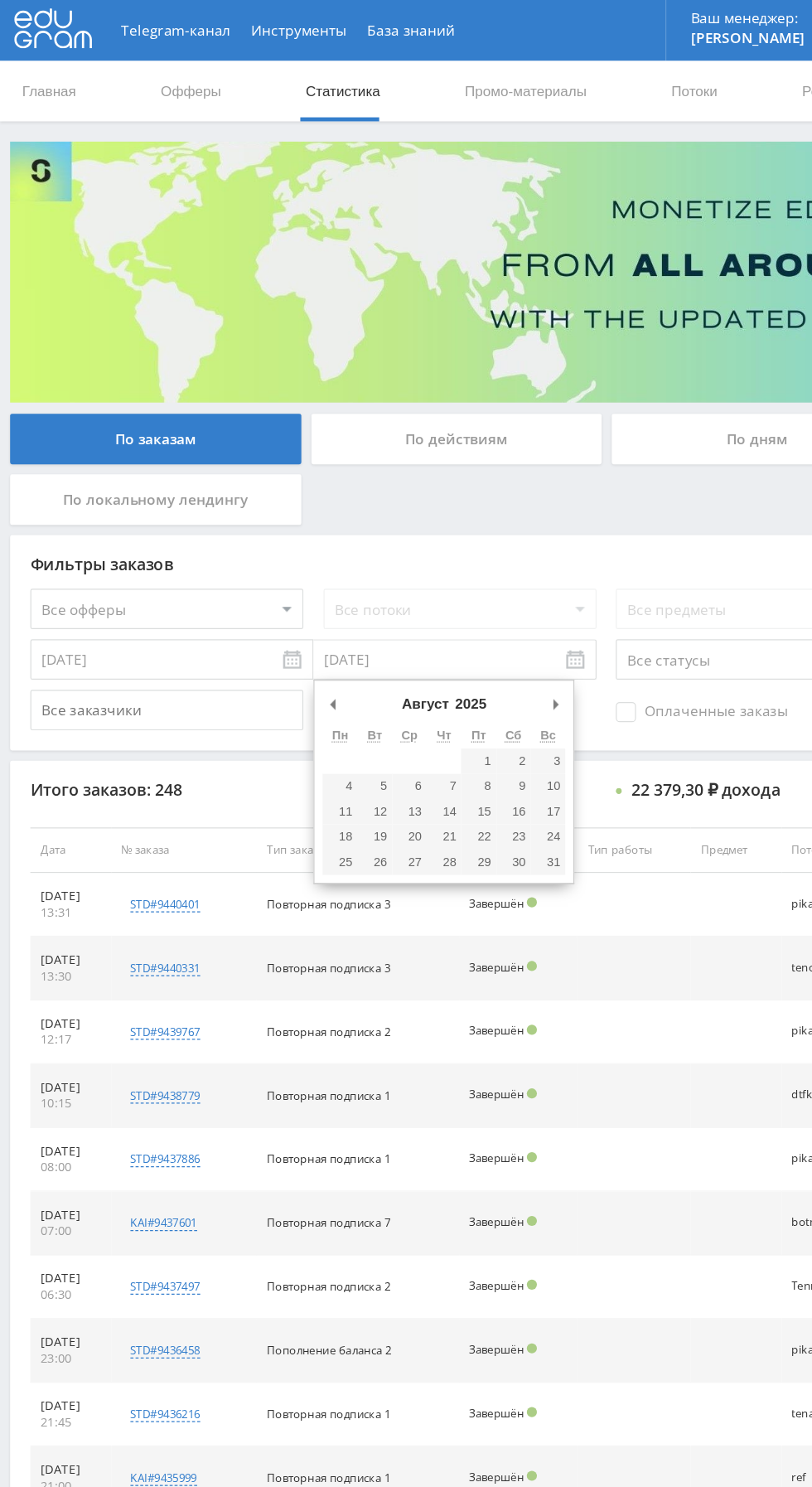
type input "27.08.2025"
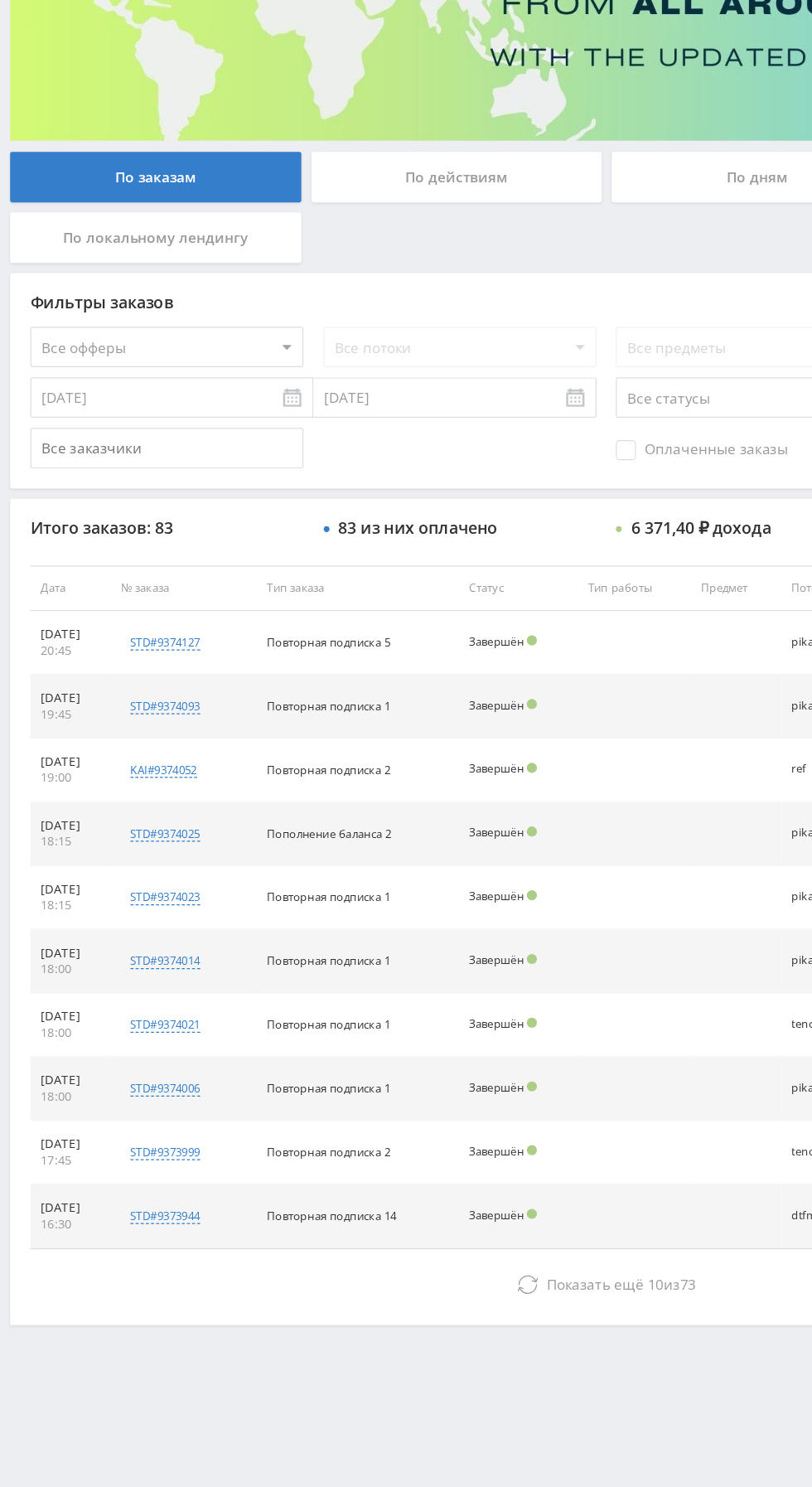
click at [319, 1274] on button "Показать ещё 10 из 73" at bounding box center [496, 1268] width 945 height 33
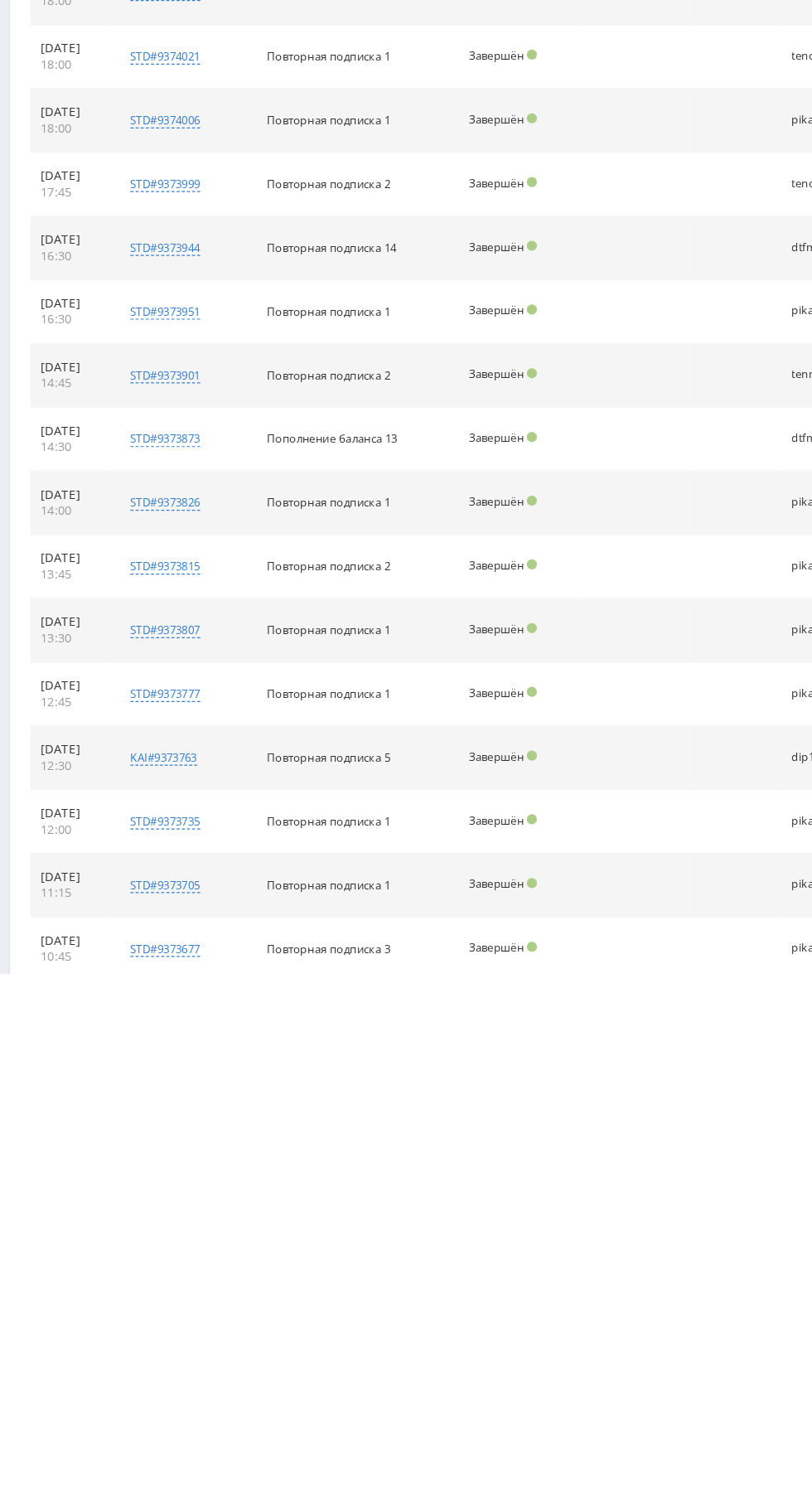
scroll to position [344, 0]
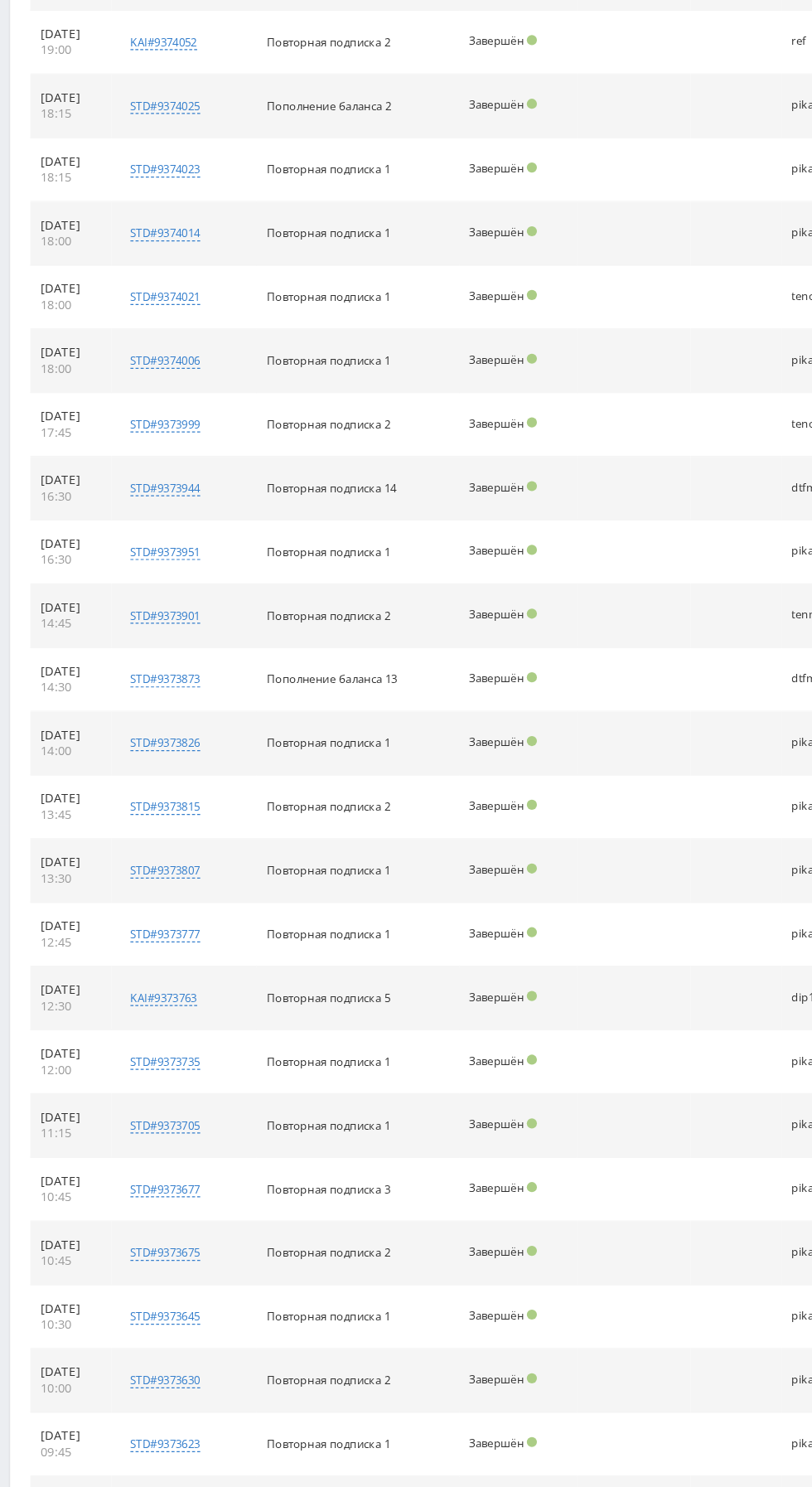
scroll to position [0, 0]
